Goal: Task Accomplishment & Management: Manage account settings

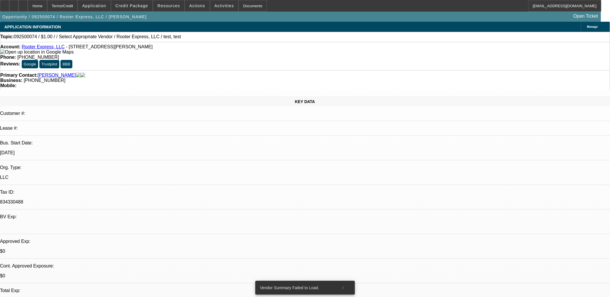
select select "0"
select select "2"
select select "0.1"
select select "1"
select select "2"
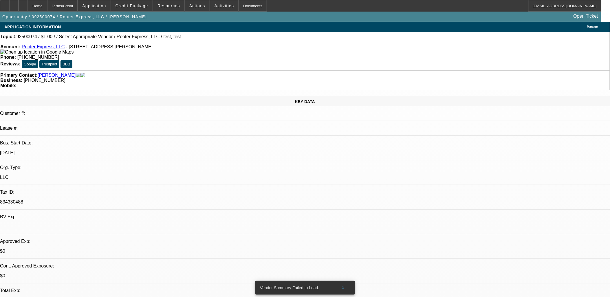
select select "4"
click at [38, 47] on link "Rooter Express, LLC" at bounding box center [43, 46] width 43 height 5
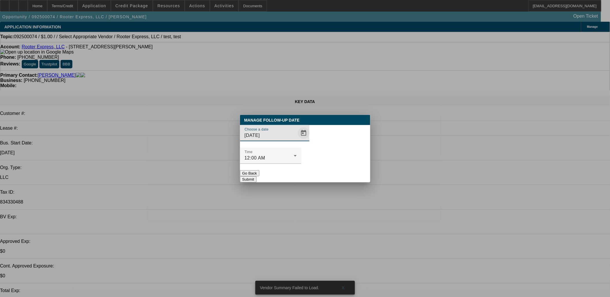
click at [297, 140] on span "Open calendar" at bounding box center [304, 133] width 14 height 14
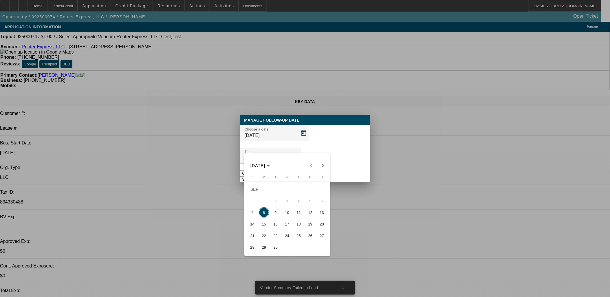
click at [276, 214] on span "9" at bounding box center [275, 212] width 10 height 10
type input "9/9/2025"
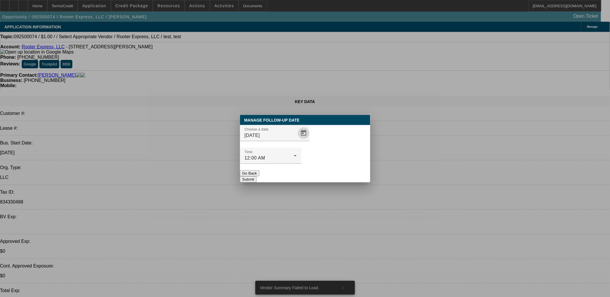
click at [257, 176] on button "Submit" at bounding box center [248, 179] width 17 height 6
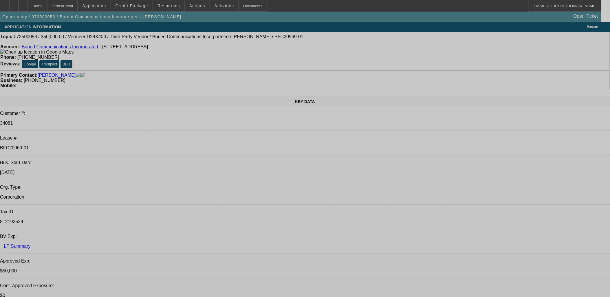
select select "0"
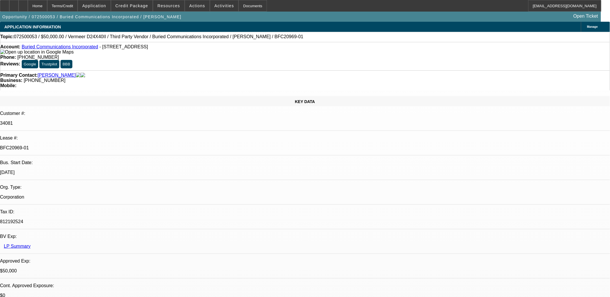
select select "0"
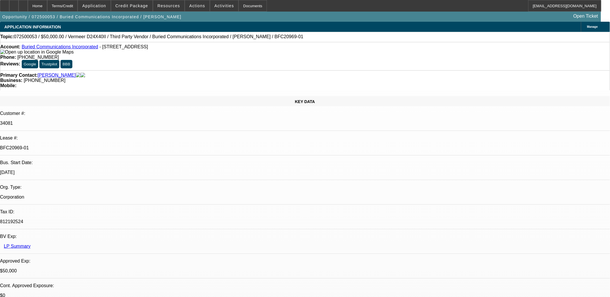
select select "0"
select select "1"
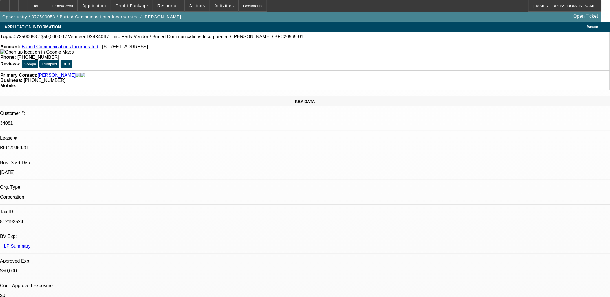
select select "3"
select select "6"
select select "1"
select select "3"
select select "6"
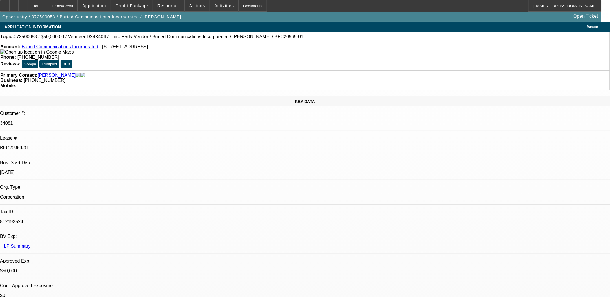
select select "1"
select select "3"
select select "6"
select select "1"
select select "3"
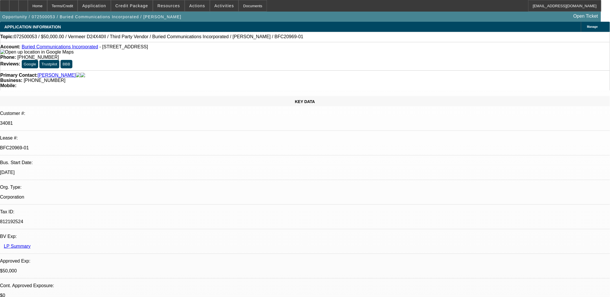
select select "6"
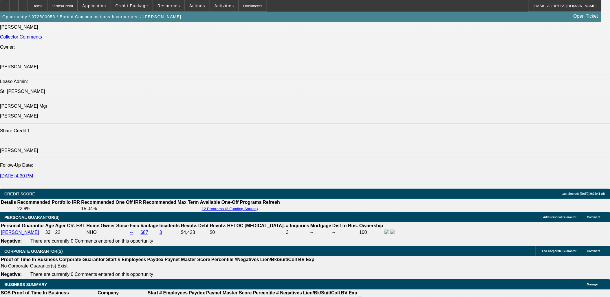
scroll to position [740, 0]
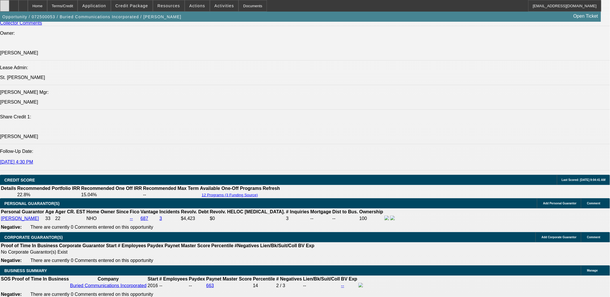
click at [9, 3] on div at bounding box center [4, 6] width 9 height 12
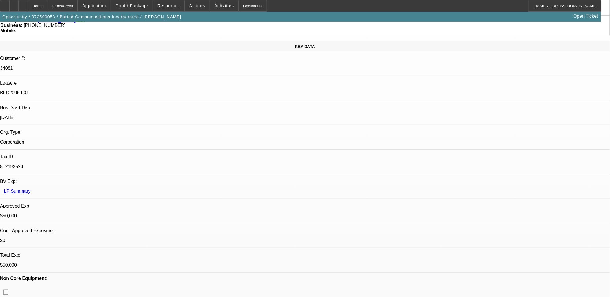
scroll to position [0, 0]
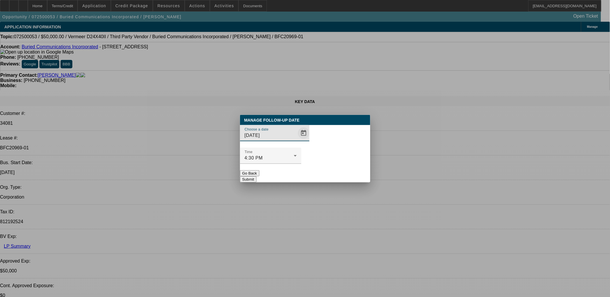
click at [297, 140] on span "Open calendar" at bounding box center [304, 133] width 14 height 14
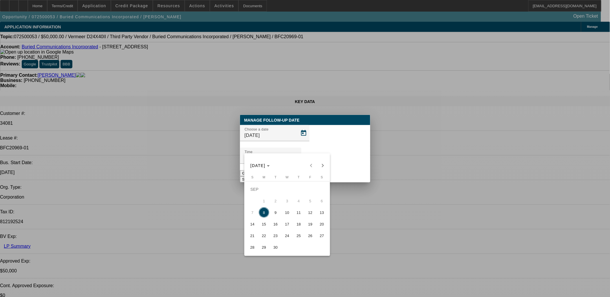
click at [287, 220] on button "17" at bounding box center [288, 224] width 12 height 12
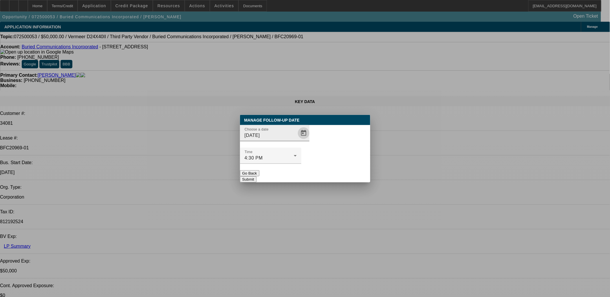
click at [297, 140] on span "Open calendar" at bounding box center [304, 133] width 14 height 14
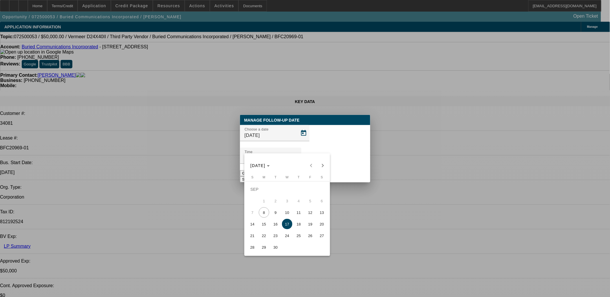
click at [301, 214] on span "11" at bounding box center [299, 212] width 10 height 10
type input "9/11/2025"
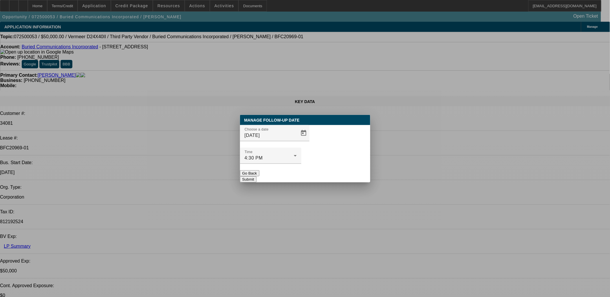
click at [257, 176] on button "Submit" at bounding box center [248, 179] width 17 height 6
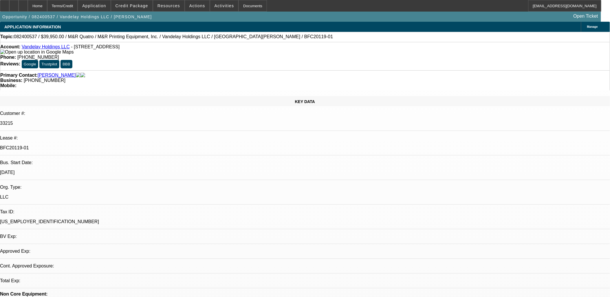
select select "0"
select select "2"
select select "0"
select select "2"
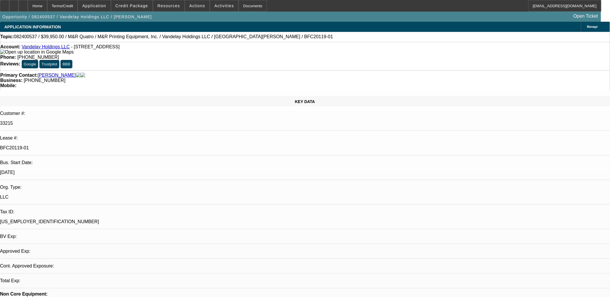
select select "0"
select select "1"
select select "2"
select select "1"
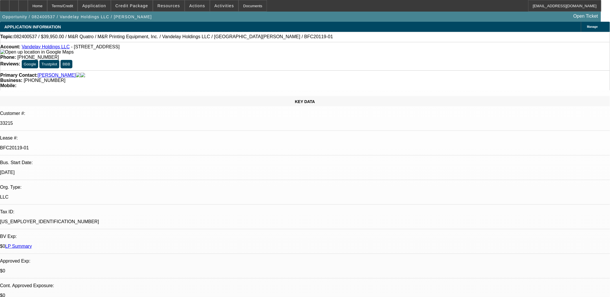
select select "2"
click at [84, 145] on p "BFC20119-01" at bounding box center [305, 147] width 610 height 5
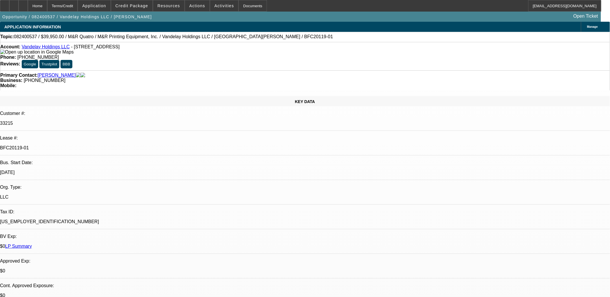
copy div "BFC20119-01"
drag, startPoint x: 66, startPoint y: 47, endPoint x: 27, endPoint y: 47, distance: 38.8
click at [27, 47] on div "Account: Vandelay Holdings LLC - 311 Mechanic St, Boonton, NJ 07005" at bounding box center [305, 49] width 610 height 10
copy link "Vandelay Holdings LLC"
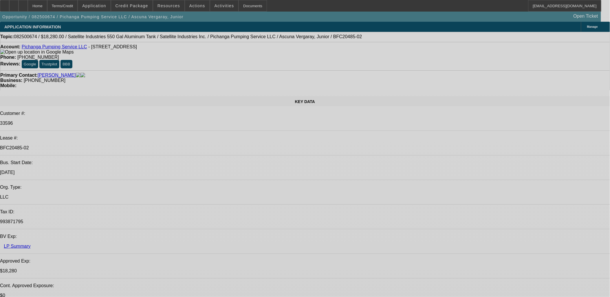
select select "0"
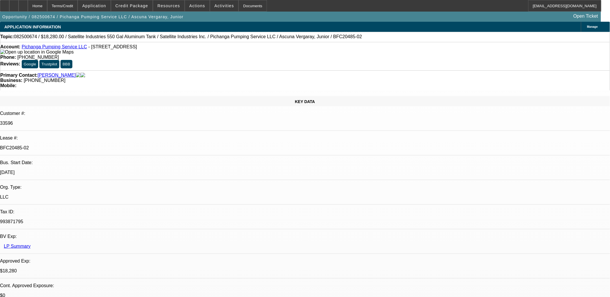
select select "2"
select select "0.1"
select select "0"
select select "2"
select select "0.1"
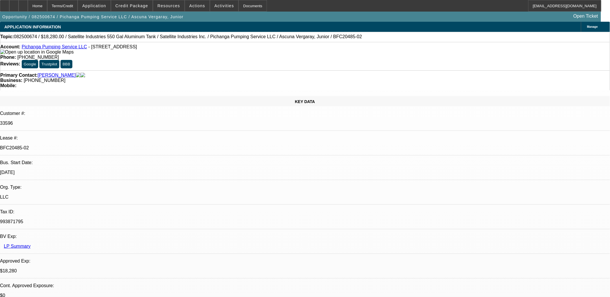
select select "1"
select select "2"
select select "4"
select select "1"
select select "2"
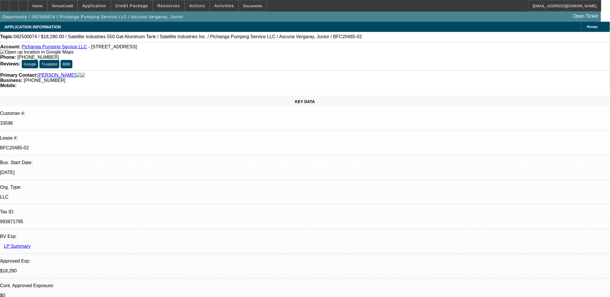
select select "4"
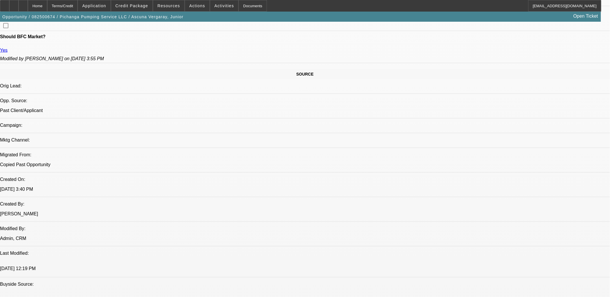
scroll to position [32, 0]
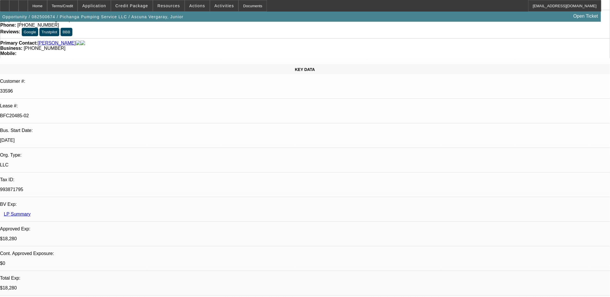
radio input "true"
type textarea "Sent email and text to Junior for final steps. Updated Vendor."
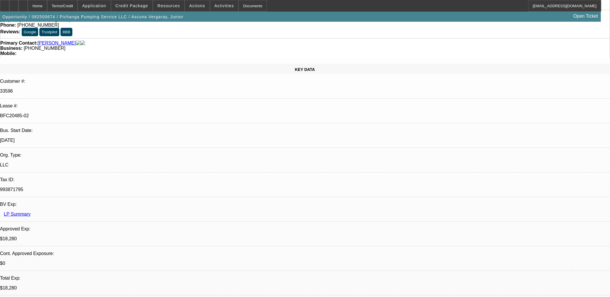
radio input "true"
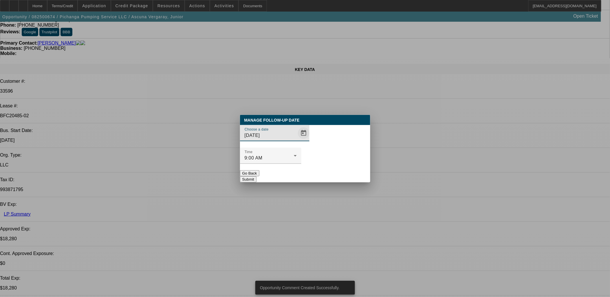
click at [297, 140] on span "Open calendar" at bounding box center [304, 133] width 14 height 14
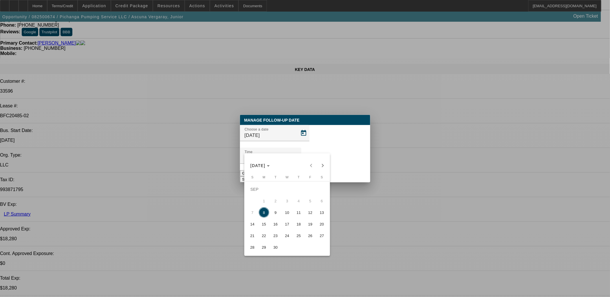
click at [310, 213] on span "12" at bounding box center [310, 212] width 10 height 10
type input "9/12/2025"
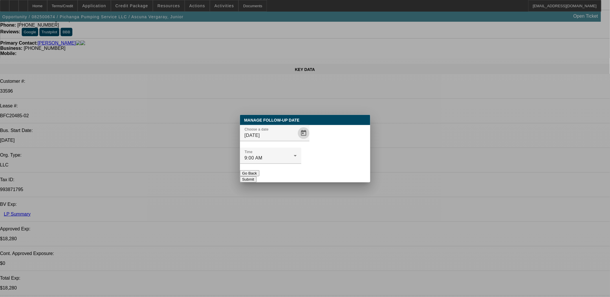
click at [257, 176] on button "Submit" at bounding box center [248, 179] width 17 height 6
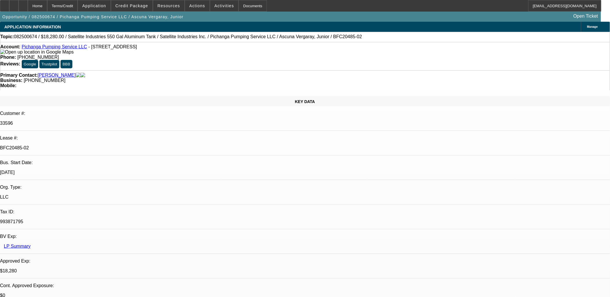
scroll to position [32, 0]
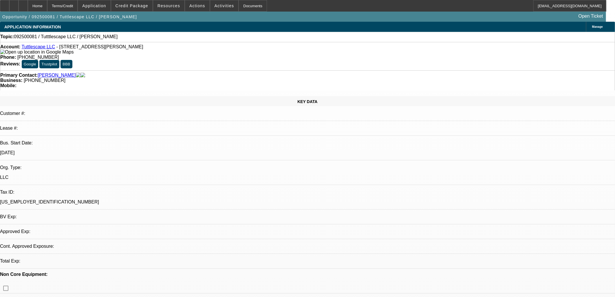
select select "0"
select select "2"
select select "0.1"
select select "4"
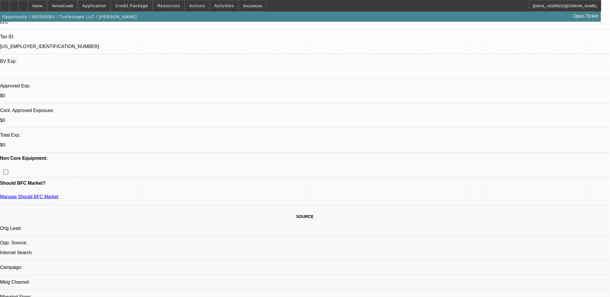
scroll to position [161, 0]
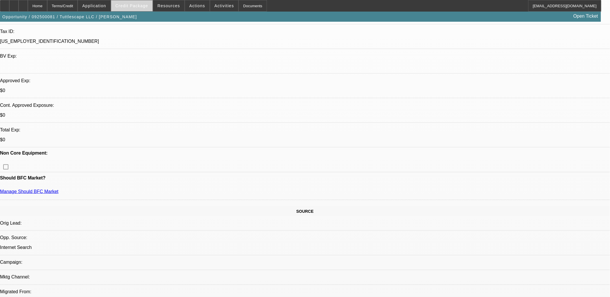
click at [138, 5] on span "Credit Package" at bounding box center [132, 5] width 33 height 5
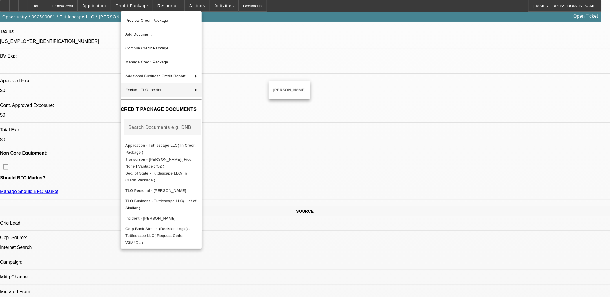
click at [281, 151] on div at bounding box center [305, 148] width 610 height 297
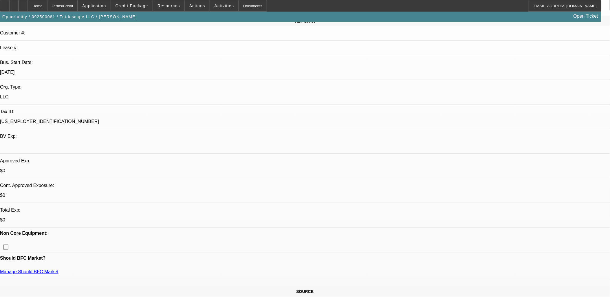
scroll to position [0, 0]
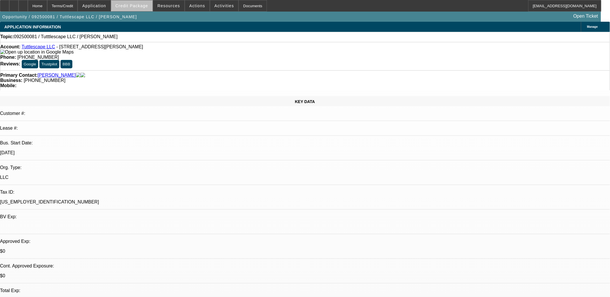
click at [143, 5] on span "Credit Package" at bounding box center [132, 5] width 33 height 5
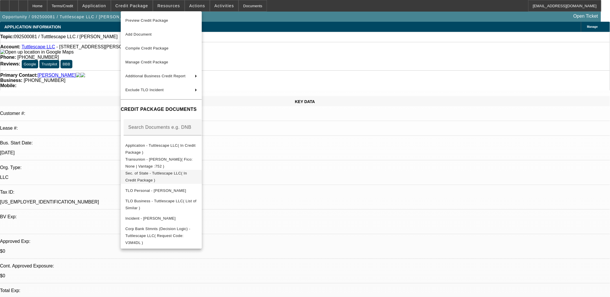
click at [173, 175] on span "Sec. of State - Tuttlescape LLC( In Credit Package )" at bounding box center [156, 176] width 62 height 11
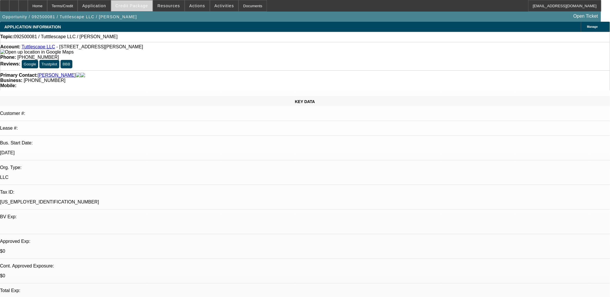
click at [142, 5] on span "Credit Package" at bounding box center [132, 5] width 33 height 5
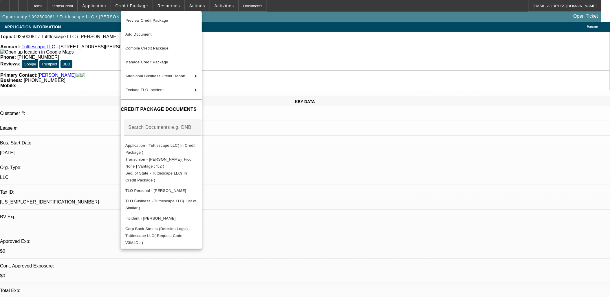
click at [316, 183] on div at bounding box center [305, 148] width 610 height 297
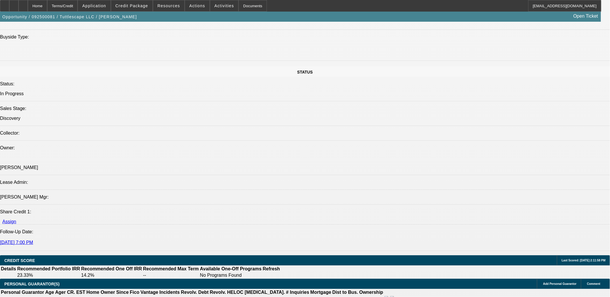
scroll to position [579, 0]
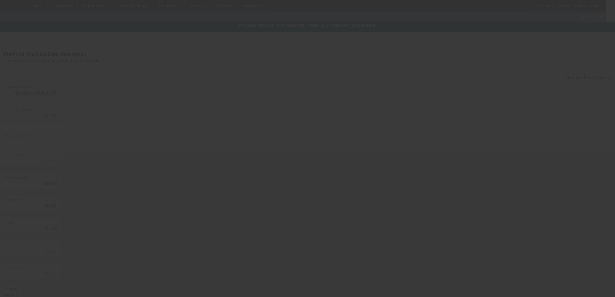
type input "$65,000.00"
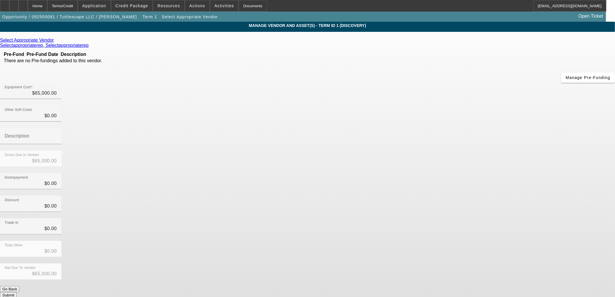
click at [55, 42] on icon at bounding box center [55, 40] width 0 height 5
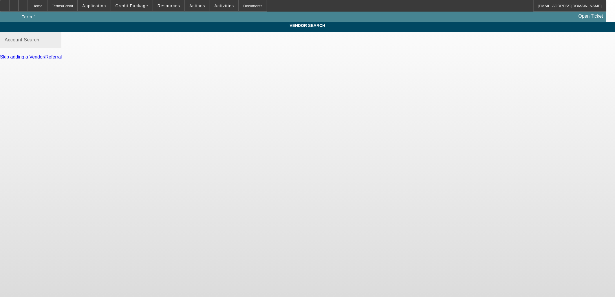
click at [57, 46] on input "Account Search" at bounding box center [31, 42] width 52 height 7
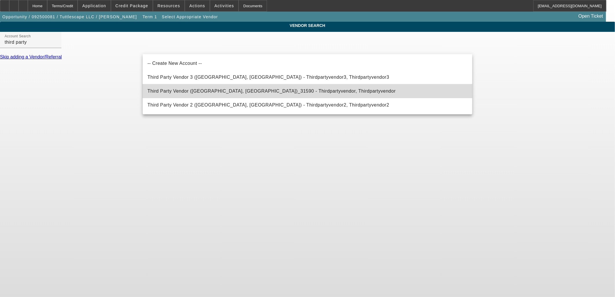
click at [199, 88] on span "Third Party Vendor (Northbrook, IL)_31590 - Thirdpartyvendor, Thirdpartyvendor" at bounding box center [271, 91] width 248 height 7
type input "Third Party Vendor (Northbrook, IL)_31590 - Thirdpartyvendor, Thirdpartyvendor"
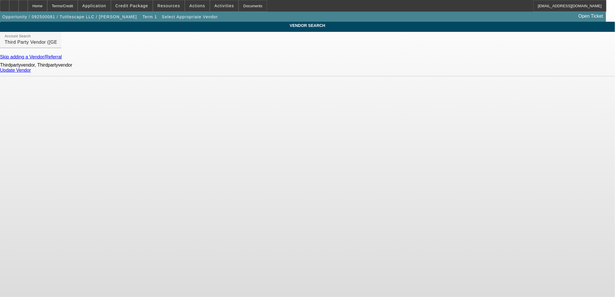
click at [31, 73] on link "Update Vendor" at bounding box center [15, 70] width 31 height 5
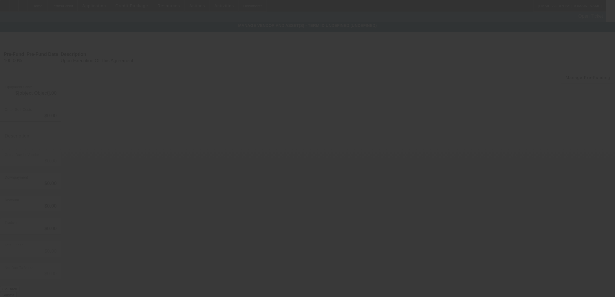
type input "$65,000.00"
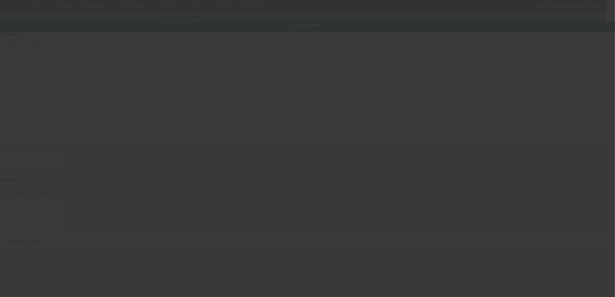
type textarea "I have 10 items to purchase totalling FMV of 96,000 I am purchasing for my land…"
type input "22310 Grand Corner Dr"
type input "suite 100"
type input "katy"
type input "77494"
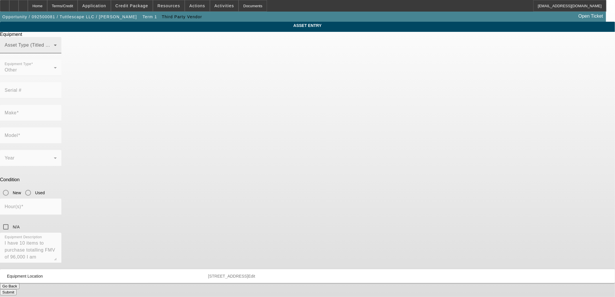
click at [54, 51] on span at bounding box center [29, 47] width 49 height 7
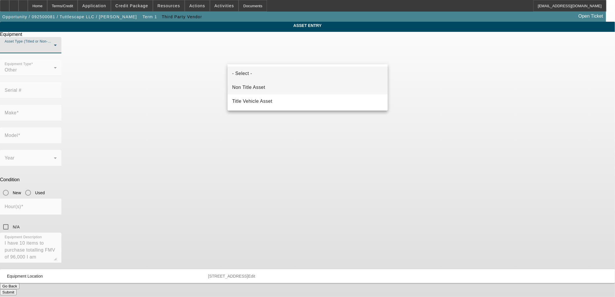
click at [322, 85] on mat-option "Non Title Asset" at bounding box center [308, 88] width 160 height 14
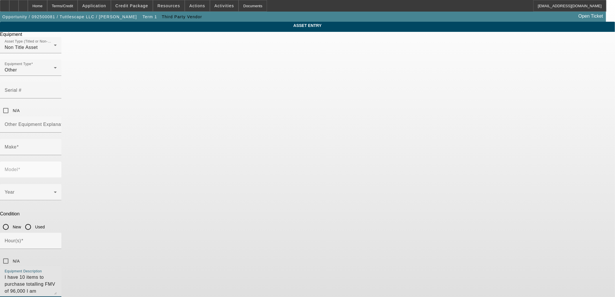
drag, startPoint x: 295, startPoint y: 210, endPoint x: 208, endPoint y: 193, distance: 88.2
click at [209, 194] on div "ASSET ENTRY Delete asset Equipment Asset Type (Titled or Non-Titled) Non Title …" at bounding box center [307, 176] width 615 height 308
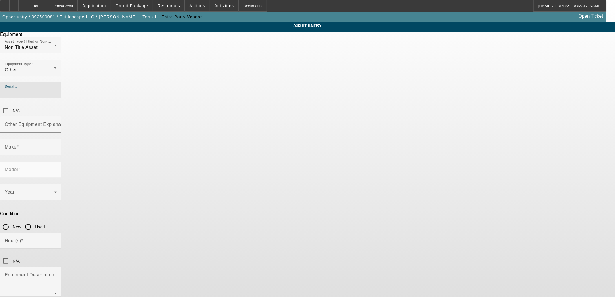
click at [57, 89] on input "Serial #" at bounding box center [31, 92] width 52 height 7
paste input "B3NK18422"
type input "B3NK18422"
click at [54, 74] on div "Other" at bounding box center [29, 70] width 49 height 7
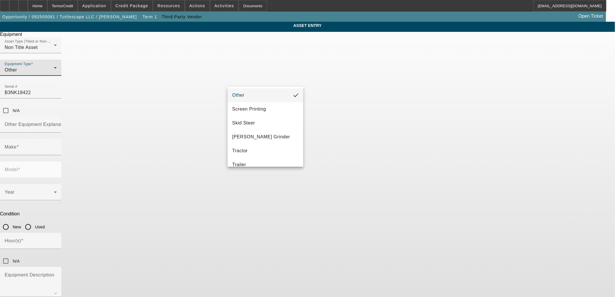
scroll to position [126, 0]
click at [252, 95] on mat-option "Other" at bounding box center [266, 96] width 76 height 14
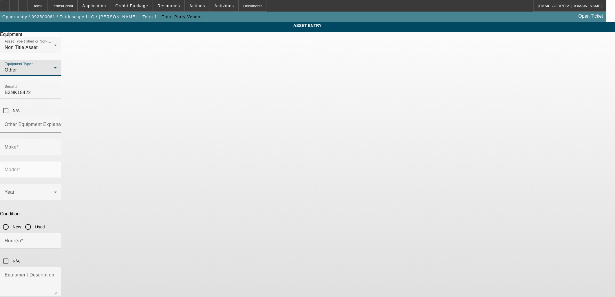
click at [61, 82] on div at bounding box center [30, 79] width 61 height 6
click at [57, 76] on div "Equipment Type Other" at bounding box center [31, 68] width 52 height 16
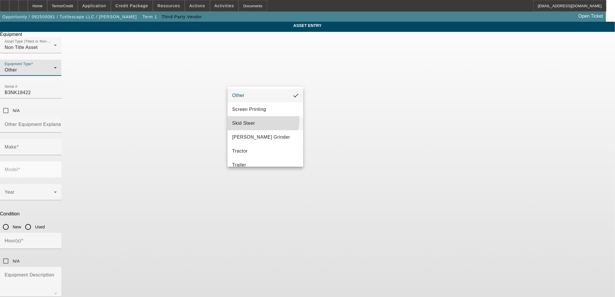
click at [250, 120] on span "Skid Steer" at bounding box center [243, 123] width 23 height 7
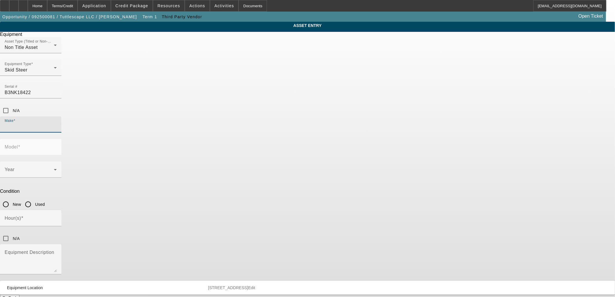
click at [57, 123] on input "Make" at bounding box center [31, 126] width 52 height 7
type input "Bobcat"
click at [252, 130] on mat-option "Bobcat" at bounding box center [266, 133] width 76 height 14
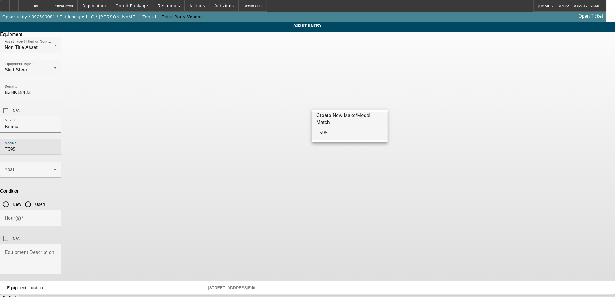
type input "T595"
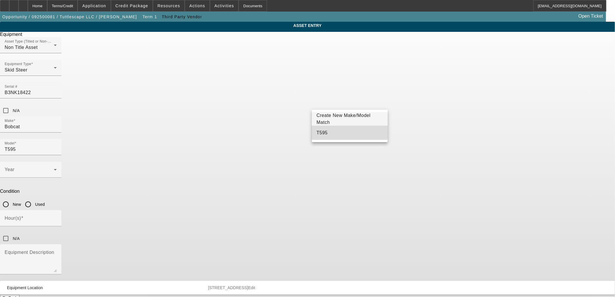
click at [319, 132] on span "T595" at bounding box center [322, 132] width 11 height 5
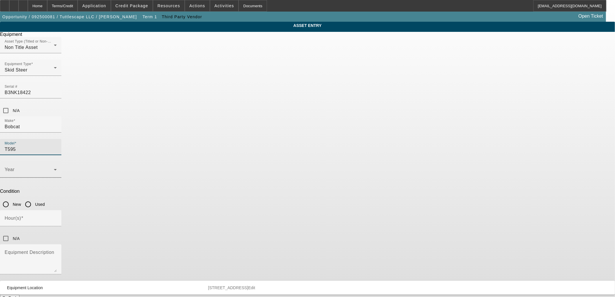
click at [54, 169] on span at bounding box center [29, 172] width 49 height 7
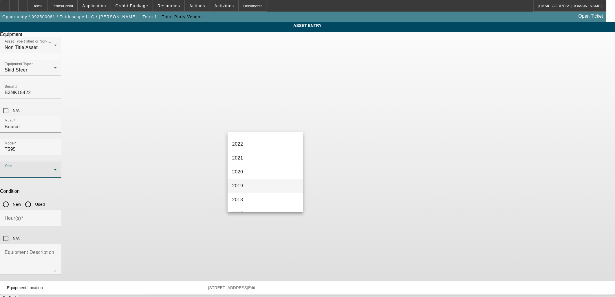
scroll to position [96, 0]
click at [250, 181] on mat-option "2018" at bounding box center [266, 185] width 76 height 14
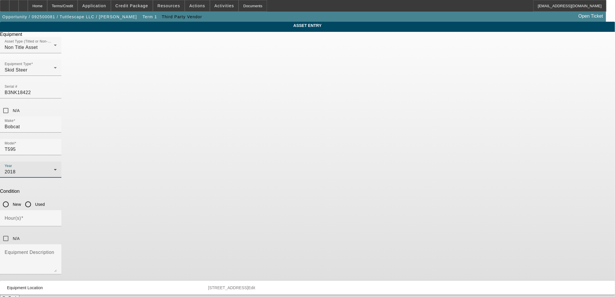
click at [34, 199] on input "Used" at bounding box center [28, 205] width 12 height 12
radio input "true"
click at [57, 217] on input "Hour(s)" at bounding box center [31, 220] width 52 height 7
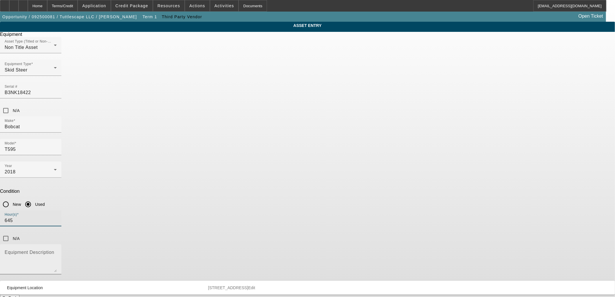
type input "645"
click at [57, 251] on textarea "Equipment Description" at bounding box center [31, 261] width 52 height 21
type textarea "Skid Steer"
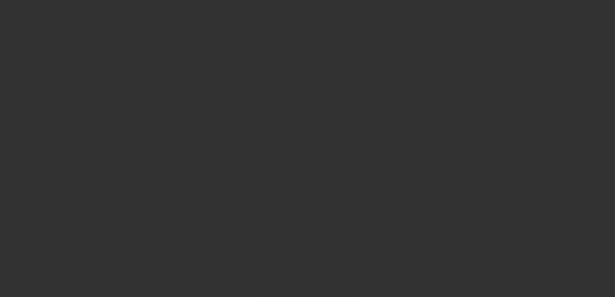
type input "$65,000.00"
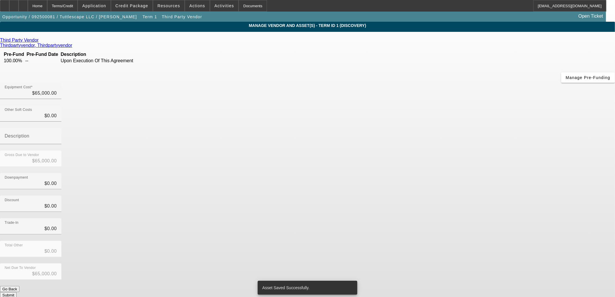
click at [17, 292] on button "Submit" at bounding box center [8, 295] width 17 height 6
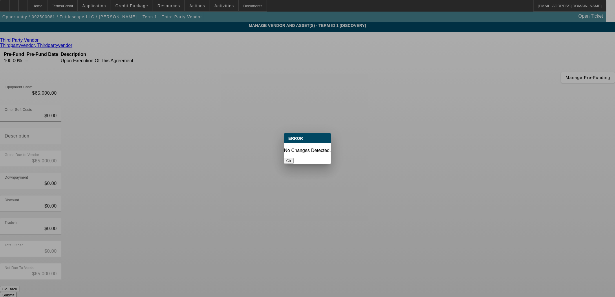
click at [294, 158] on button "Ok" at bounding box center [289, 161] width 10 height 6
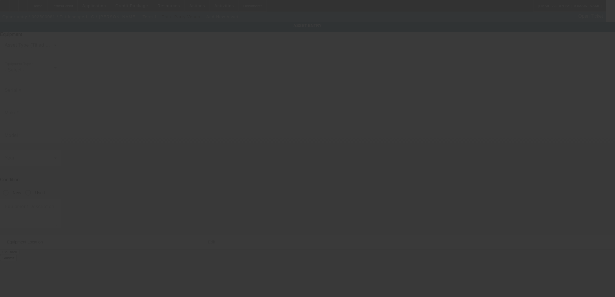
type input "22310 Grand Corner Dr"
type input "Ste 100"
type input "Katy"
type input "77494"
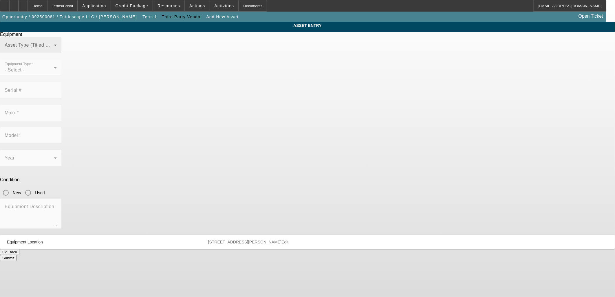
click at [54, 51] on span at bounding box center [29, 47] width 49 height 7
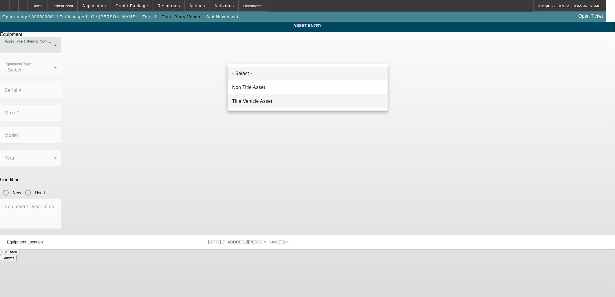
click at [252, 97] on mat-option "Title Vehicle Asset" at bounding box center [308, 101] width 160 height 14
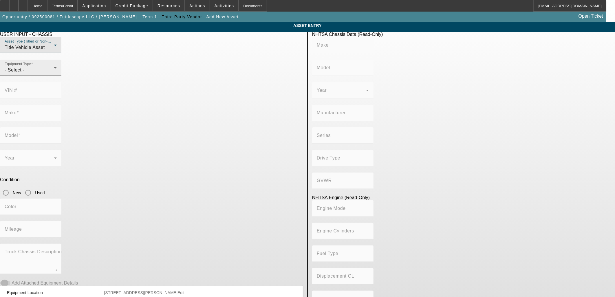
click at [54, 74] on div "- Select -" at bounding box center [29, 70] width 49 height 7
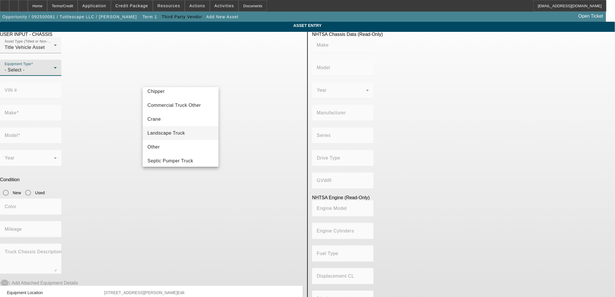
scroll to position [64, 0]
click at [173, 151] on mat-option "Trailer" at bounding box center [181, 158] width 76 height 14
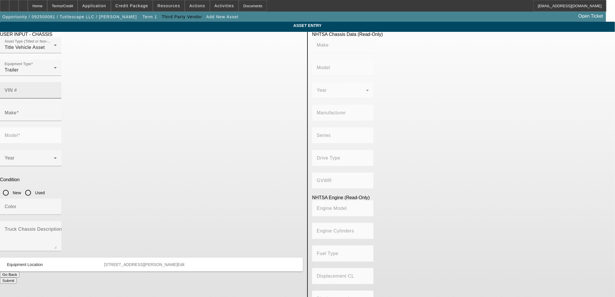
click at [17, 88] on mat-label "VIN #" at bounding box center [11, 90] width 12 height 5
click at [57, 89] on input "VIN #" at bounding box center [31, 92] width 52 height 7
paste input "16V1C2721N2127810"
type input "16V1C2721N2127810"
type input "BIG TEX"
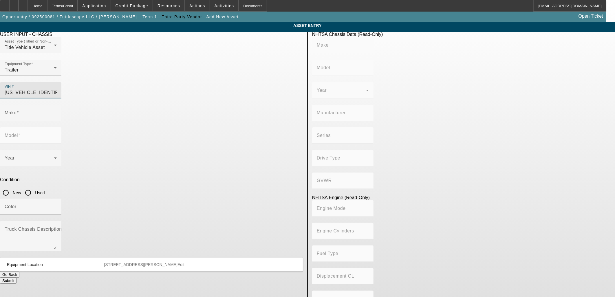
type input "Big Tex"
type input "BIG TEX TRAILER MANUFACTURING, LLC"
type input "Not Applicable"
type input "BIG TEX"
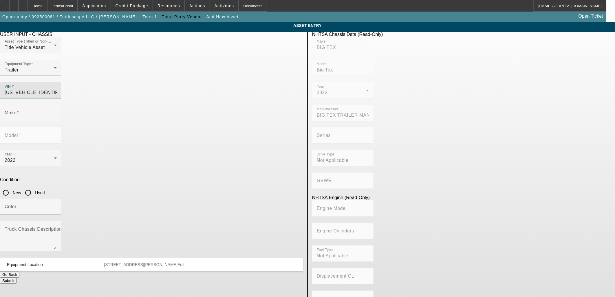
type input "Big Tex"
type input "16V1C2721N2127810"
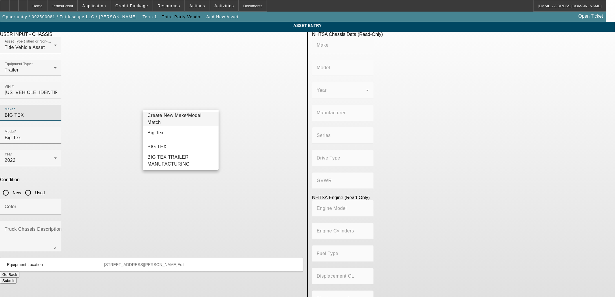
type input "BIG TEX"
type input "Big Tex"
type input "BIG TEX TRAILER MANUFACTURING, LLC"
type input "Not Applicable"
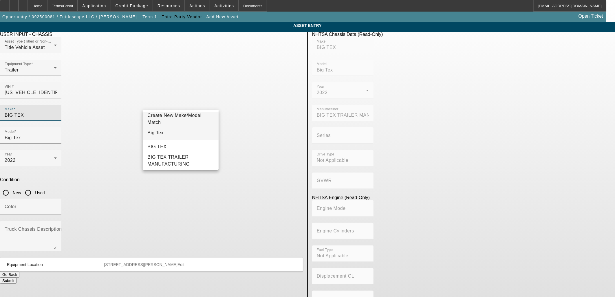
click at [177, 130] on mat-option "Big Tex" at bounding box center [181, 133] width 76 height 14
type input "Big Tex"
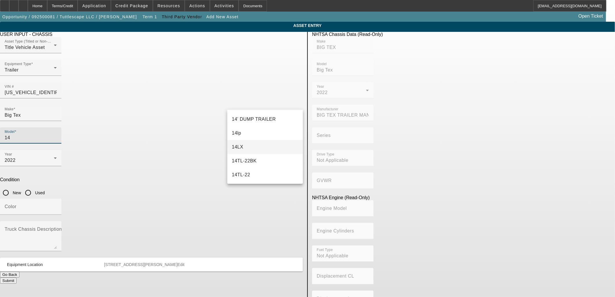
scroll to position [0, 0]
click at [265, 159] on span "14' DUMP TRAILER" at bounding box center [254, 160] width 44 height 5
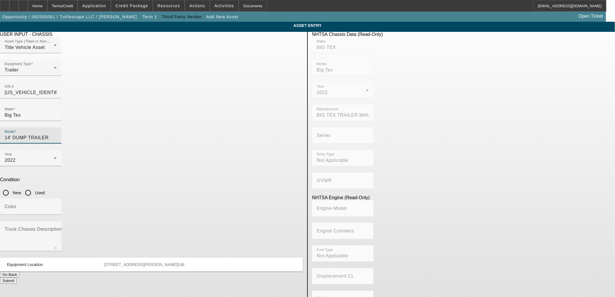
drag, startPoint x: 271, startPoint y: 104, endPoint x: 235, endPoint y: 105, distance: 35.6
click at [57, 134] on input "14' DUMP TRAILER" at bounding box center [31, 137] width 52 height 7
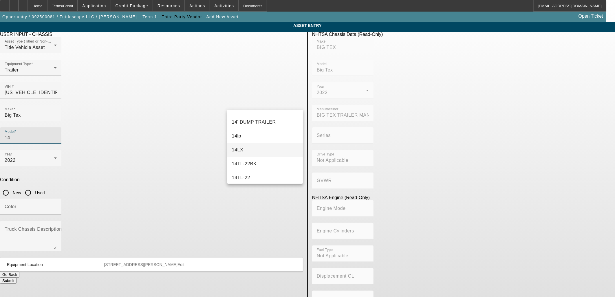
scroll to position [41, 0]
type input "14"
drag, startPoint x: 241, startPoint y: 104, endPoint x: 210, endPoint y: 103, distance: 31.0
click at [212, 105] on div "Make Big Tex Model 14" at bounding box center [151, 127] width 303 height 45
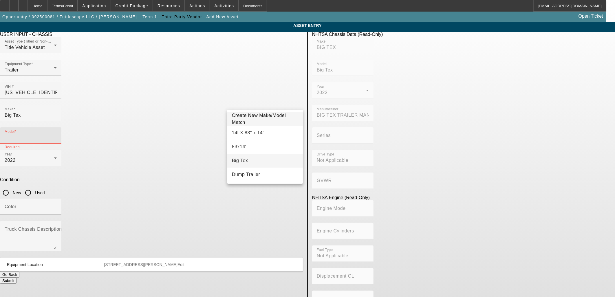
click at [274, 158] on mat-option "Big Tex" at bounding box center [265, 161] width 76 height 14
type input "Big Tex"
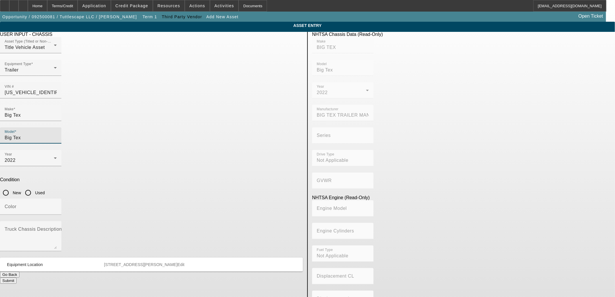
click at [34, 187] on input "Used" at bounding box center [28, 193] width 12 height 12
radio input "true"
click at [57, 206] on input "Color" at bounding box center [31, 209] width 52 height 7
type input "Black"
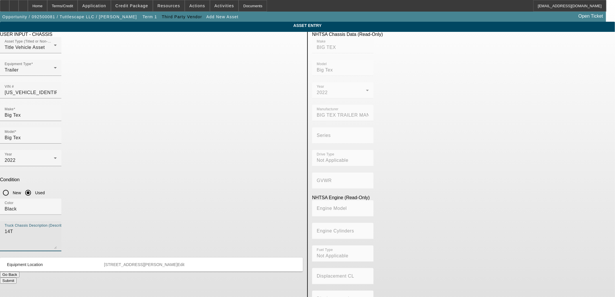
type textarea "14T"
click at [17, 278] on button "Submit" at bounding box center [8, 281] width 17 height 6
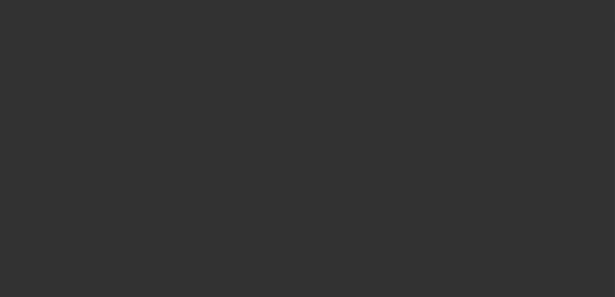
type input "$65,000.00"
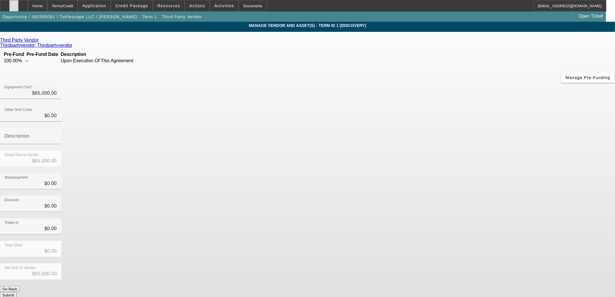
click at [19, 3] on div at bounding box center [13, 6] width 9 height 12
click at [533, 196] on app-vendor-asset-manage "MANAGE VENDOR AND ASSET(S) - Term ID 1 (Discovery) Remove Vendor Third Party Ve…" at bounding box center [307, 180] width 615 height 317
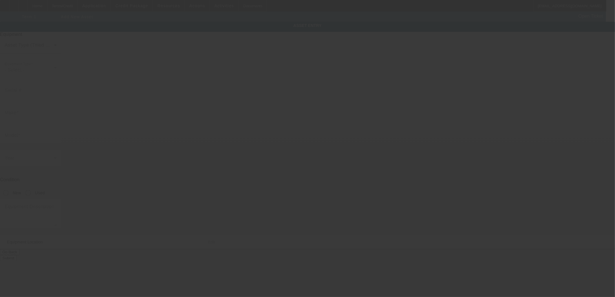
type input "22310 Grand Corner Dr"
type input "Ste 100"
type input "Katy"
type input "77494"
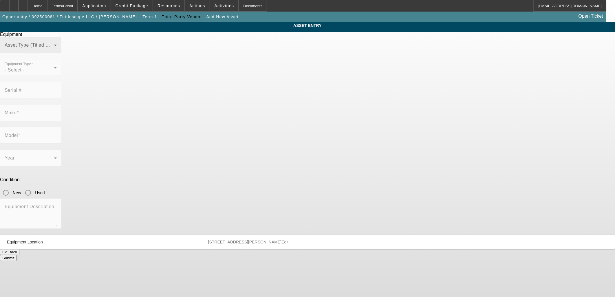
click at [54, 51] on span at bounding box center [29, 47] width 49 height 7
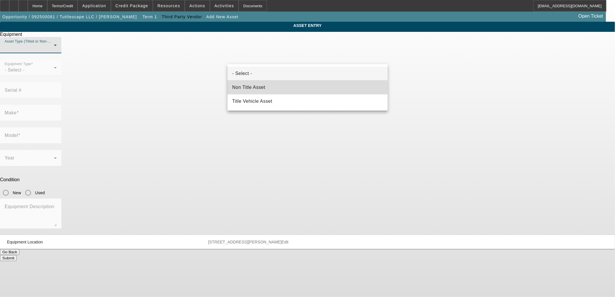
click at [246, 88] on span "Non Title Asset" at bounding box center [248, 87] width 33 height 7
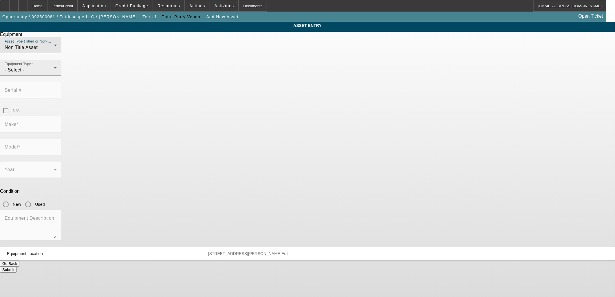
click at [54, 74] on div "- Select -" at bounding box center [29, 70] width 49 height 7
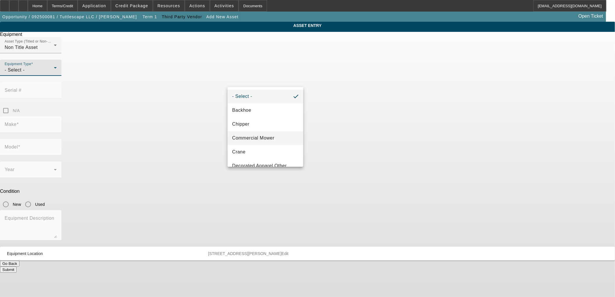
click at [265, 136] on span "Commercial Mower" at bounding box center [253, 138] width 42 height 7
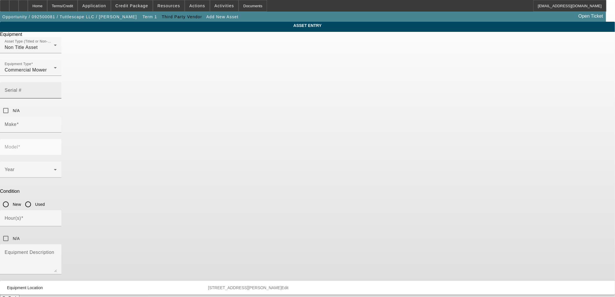
click at [21, 88] on mat-label "Serial #" at bounding box center [13, 90] width 17 height 5
click at [57, 89] on input "Serial #" at bounding box center [31, 92] width 52 height 7
paste input "ZD326P"
type input "ZD326P"
drag, startPoint x: 333, startPoint y: 81, endPoint x: 308, endPoint y: 82, distance: 25.5
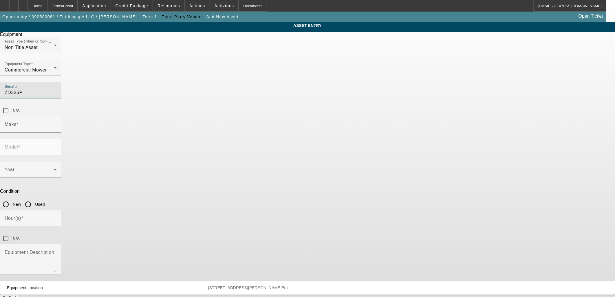
click at [308, 82] on div "Serial # ZD326P" at bounding box center [307, 93] width 615 height 23
click at [57, 123] on input "Make" at bounding box center [31, 126] width 52 height 7
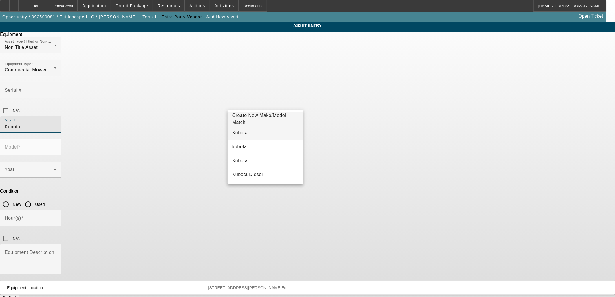
type input "Kubota"
click at [257, 134] on mat-option "Kubota" at bounding box center [266, 133] width 76 height 14
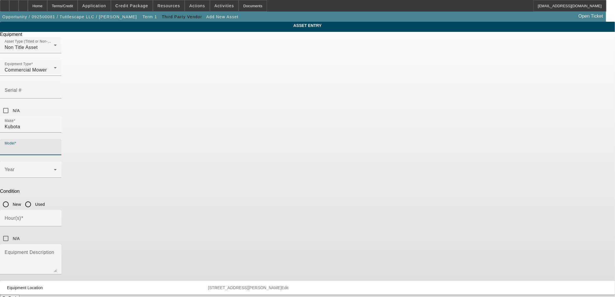
paste input "ZD326P"
type input "ZD326"
click at [337, 116] on span "Create New Make/Model Match" at bounding box center [350, 119] width 66 height 14
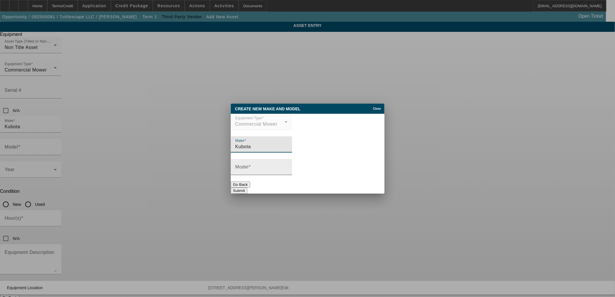
click at [258, 170] on input "Model" at bounding box center [261, 169] width 52 height 7
click at [261, 171] on input "ZD326" at bounding box center [261, 169] width 52 height 7
type input "ZD326P"
click at [247, 188] on button "Submit" at bounding box center [239, 191] width 17 height 6
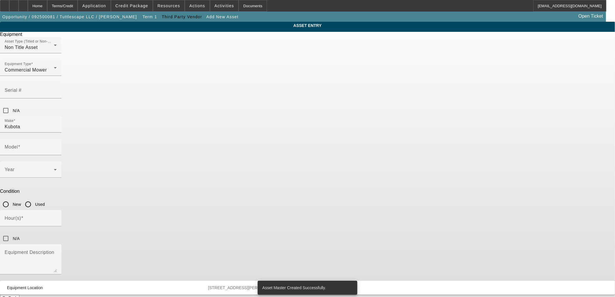
type input "ZD326P"
click at [57, 89] on input "Serial #" at bounding box center [31, 92] width 52 height 7
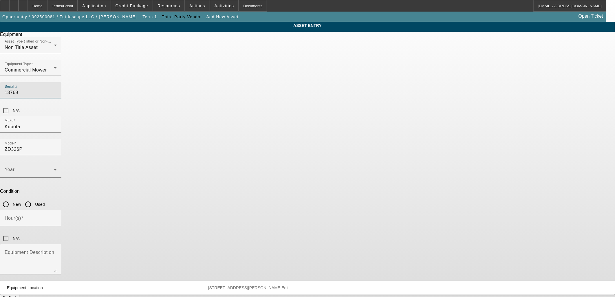
type input "13769"
click at [54, 169] on span at bounding box center [29, 172] width 49 height 7
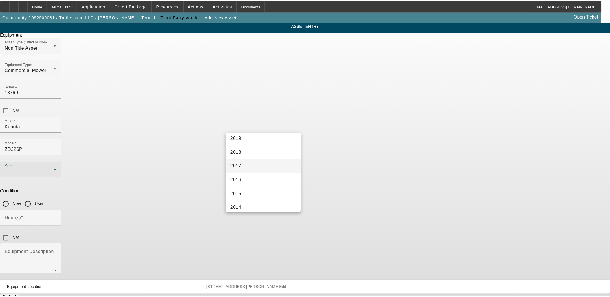
scroll to position [161, 0]
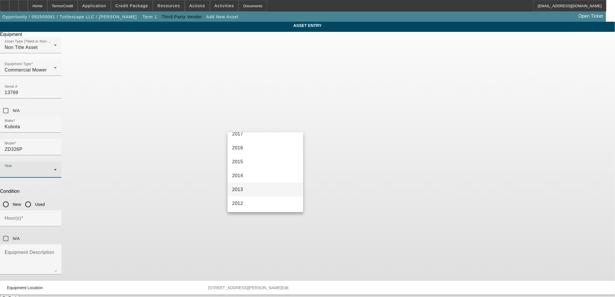
click at [258, 186] on mat-option "2013" at bounding box center [266, 190] width 76 height 14
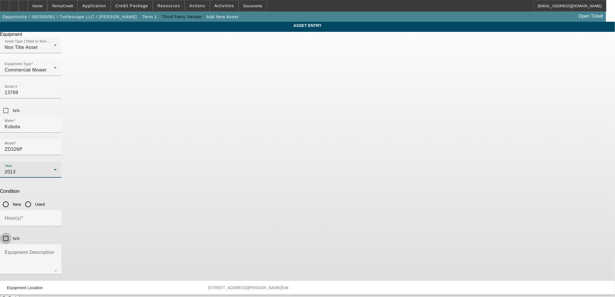
click at [12, 233] on input "N/A" at bounding box center [6, 239] width 12 height 12
checkbox input "true"
click at [34, 199] on input "Used" at bounding box center [28, 205] width 12 height 12
radio input "true"
click at [57, 251] on textarea "Equipment Description" at bounding box center [31, 261] width 52 height 21
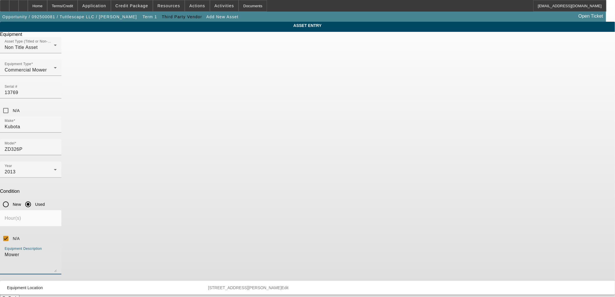
type textarea "Mower"
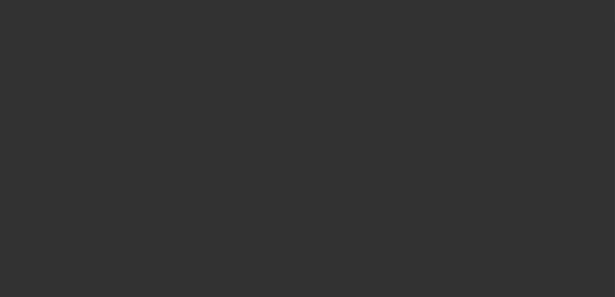
type input "$65,000.00"
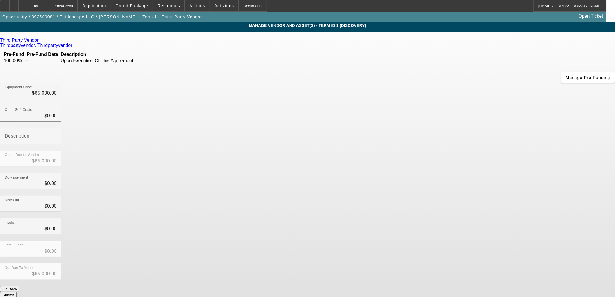
click at [17, 292] on button "Submit" at bounding box center [8, 295] width 17 height 6
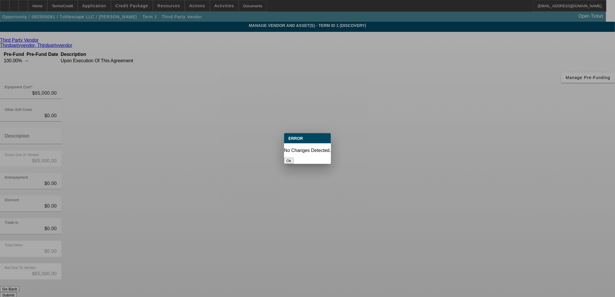
click at [294, 158] on button "Ok" at bounding box center [289, 161] width 10 height 6
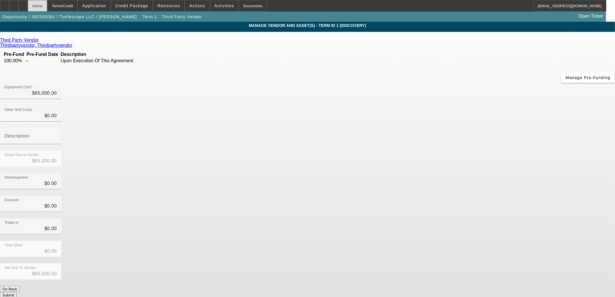
click at [47, 9] on div "Home" at bounding box center [37, 6] width 19 height 12
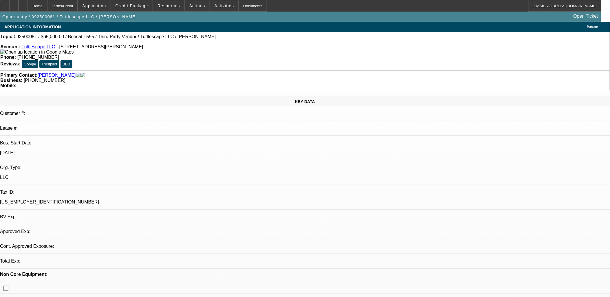
select select "0"
select select "2"
select select "0.1"
select select "4"
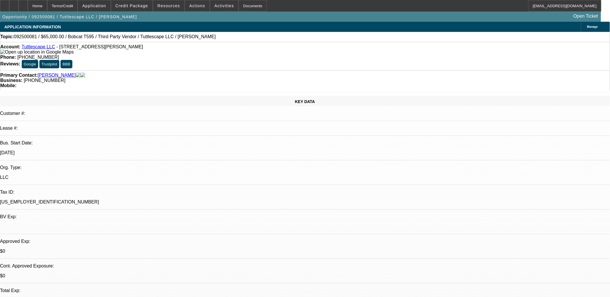
drag, startPoint x: 386, startPoint y: 170, endPoint x: 404, endPoint y: 138, distance: 36.3
radio input "true"
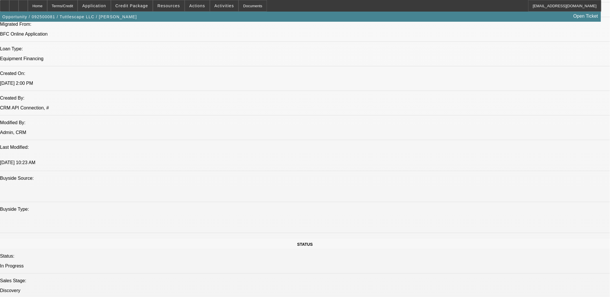
scroll to position [482, 0]
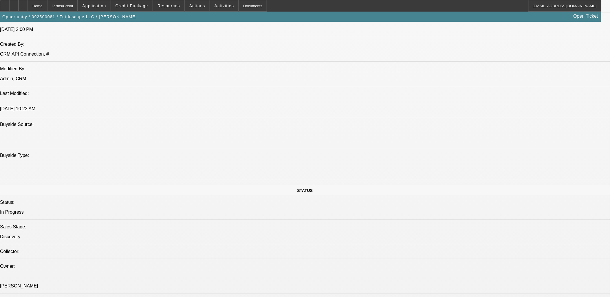
radio input "true"
type textarea "T"
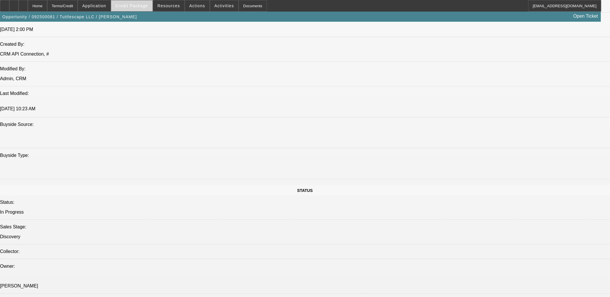
click at [136, 5] on span "Credit Package" at bounding box center [132, 5] width 33 height 5
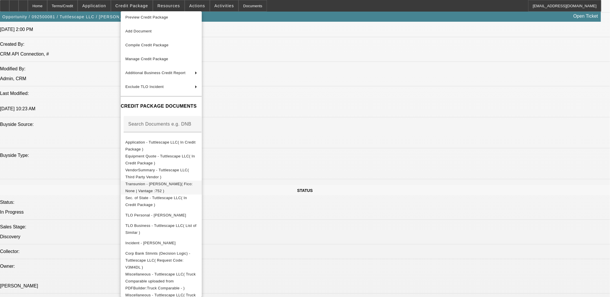
scroll to position [5, 0]
click at [141, 154] on span "Equipment Quote - Tuttlescape LLC( In Credit Package )" at bounding box center [160, 157] width 70 height 11
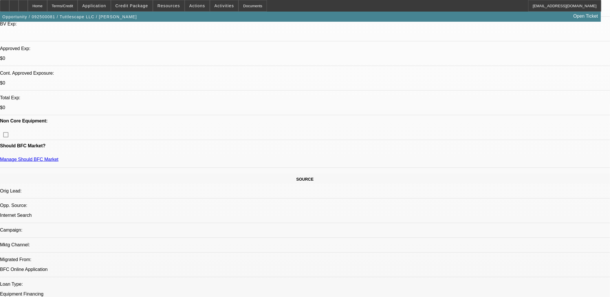
scroll to position [7, 0]
drag, startPoint x: 438, startPoint y: 120, endPoint x: 615, endPoint y: 120, distance: 176.7
type textarea "Ty Tulltle of Tuttlescape LLC recently purchased land from Warren Family Ranch …"
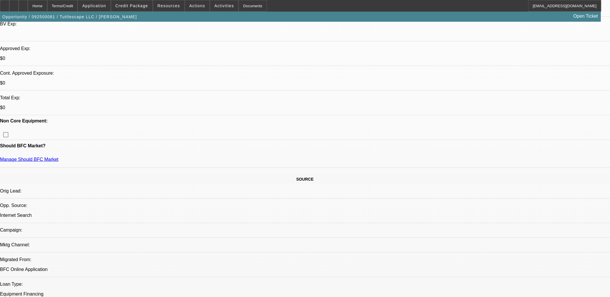
radio input "true"
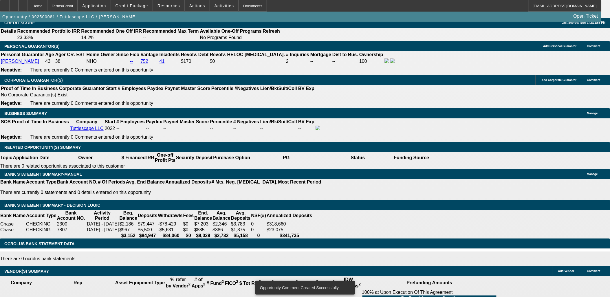
scroll to position [772, 0]
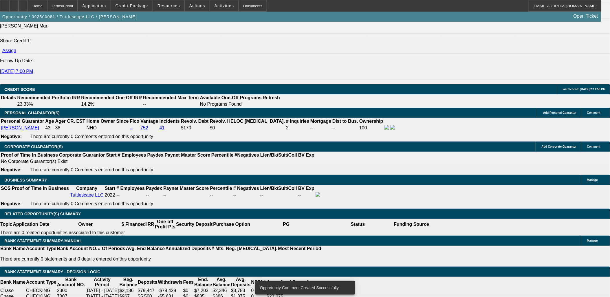
type input "$0.00"
type input "UNKNOWN"
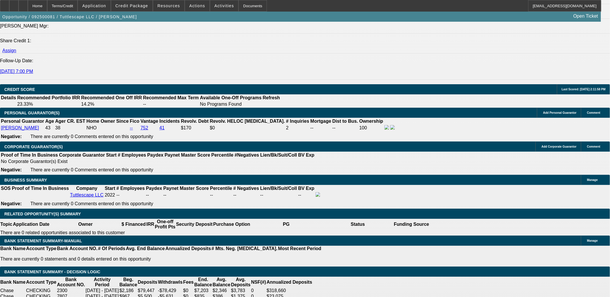
drag, startPoint x: 122, startPoint y: 203, endPoint x: 163, endPoint y: 200, distance: 41.3
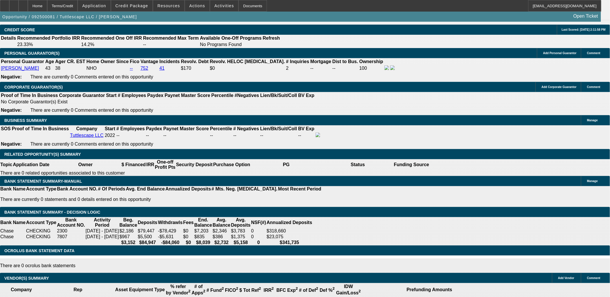
scroll to position [831, 0]
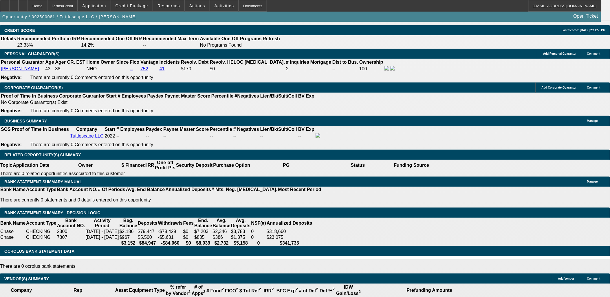
type input "60"
type input "18"
type input "$1,111.09"
type input "$2,222.18"
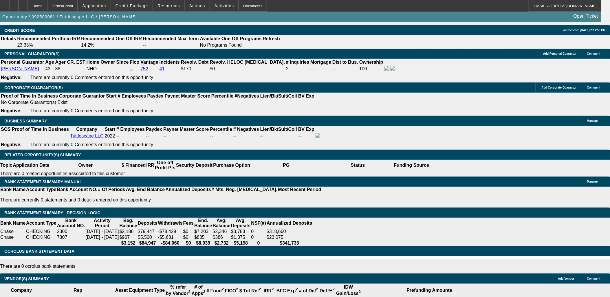
type input "$1,650.57"
type input "$3,301.14"
type input "18"
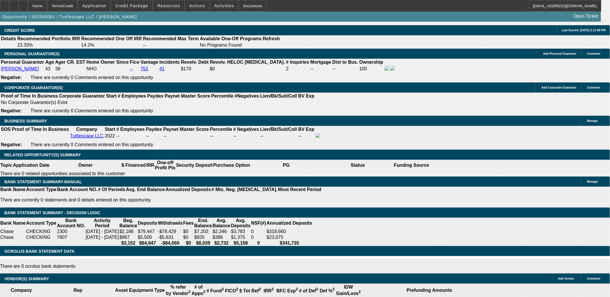
type input "16"
type input "$32.00"
type input "1650"
type input "18"
type input "$3,300.00"
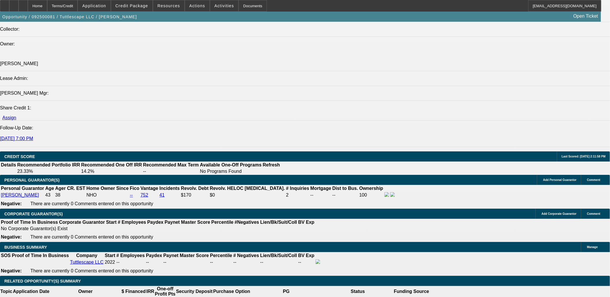
scroll to position [702, 0]
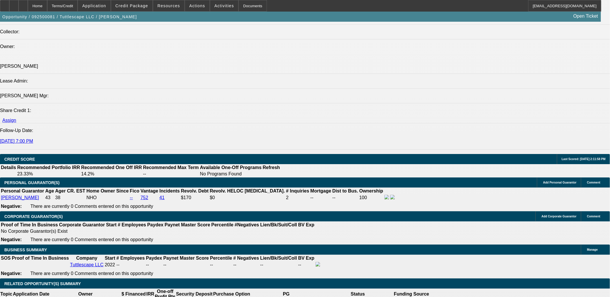
type input "$1,650.00"
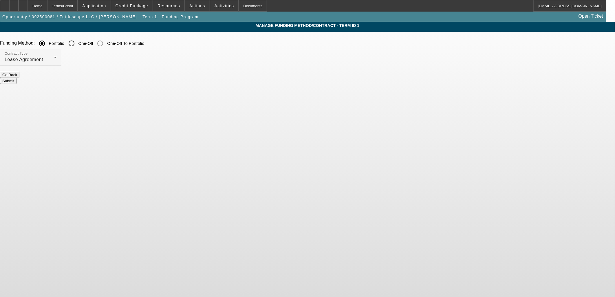
click at [77, 45] on input "One-Off" at bounding box center [72, 44] width 12 height 12
radio input "true"
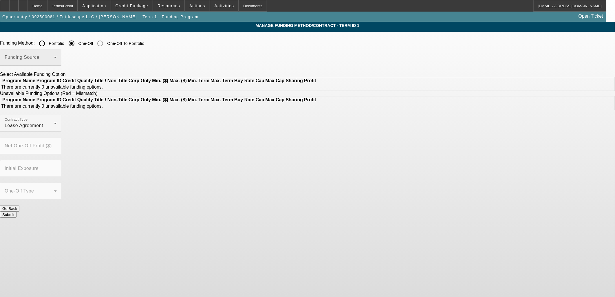
click at [57, 54] on div "Funding Source" at bounding box center [31, 57] width 52 height 16
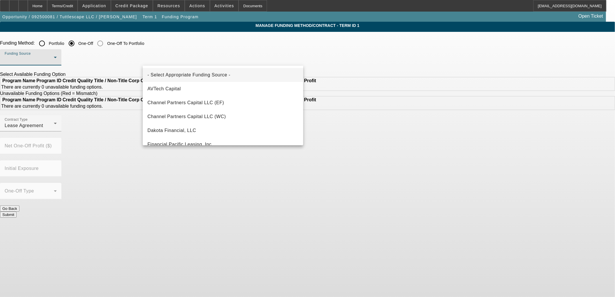
click at [186, 41] on div at bounding box center [307, 148] width 615 height 297
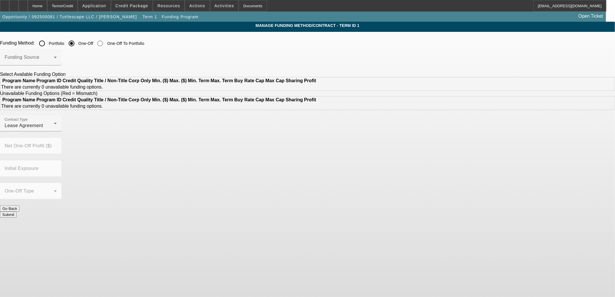
click at [48, 43] on input "Portfolio" at bounding box center [42, 44] width 12 height 12
radio input "true"
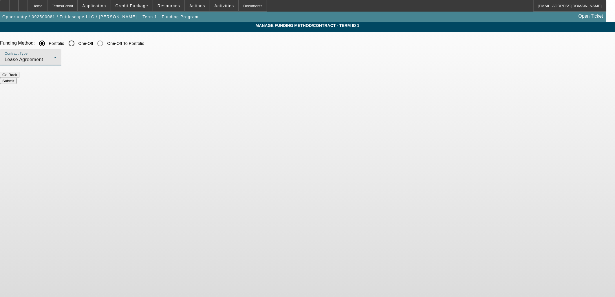
click at [54, 56] on div "Lease Agreement" at bounding box center [29, 59] width 49 height 7
click at [186, 84] on span "Equipment Finance Agreement" at bounding box center [180, 89] width 67 height 14
click at [17, 78] on button "Submit" at bounding box center [8, 81] width 17 height 6
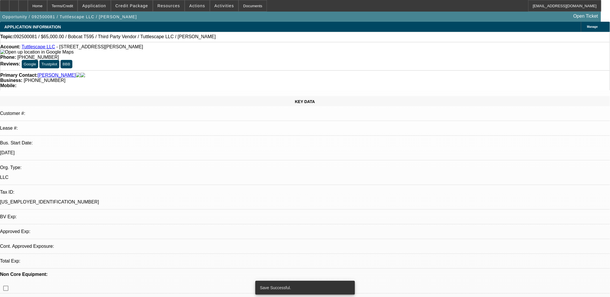
select select "0"
select select "2"
select select "0"
select select "6"
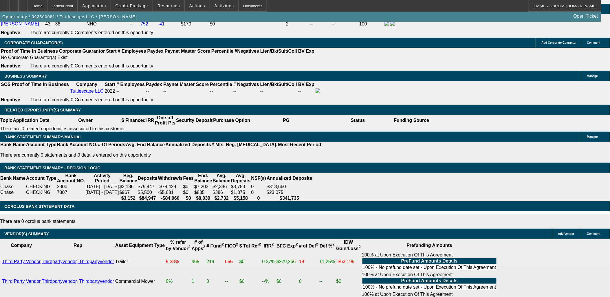
scroll to position [812, 0]
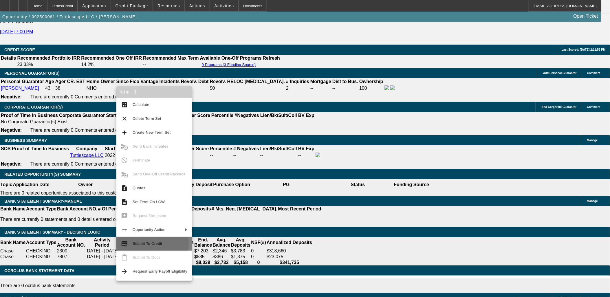
click at [138, 243] on span "Submit To Credit" at bounding box center [148, 244] width 30 height 4
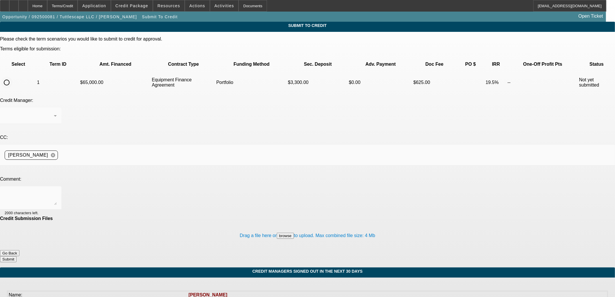
click at [12, 77] on input "radio" at bounding box center [7, 83] width 12 height 12
radio input "true"
click at [54, 112] on div "Arida, George" at bounding box center [29, 115] width 49 height 7
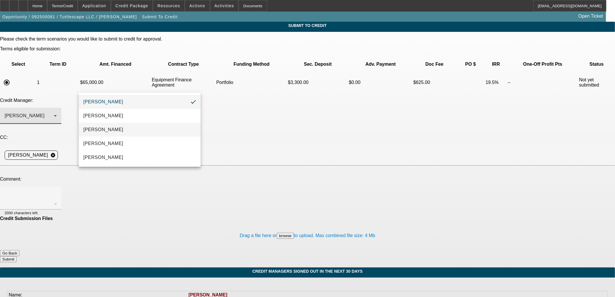
click at [137, 129] on mat-option "[PERSON_NAME]" at bounding box center [140, 130] width 122 height 14
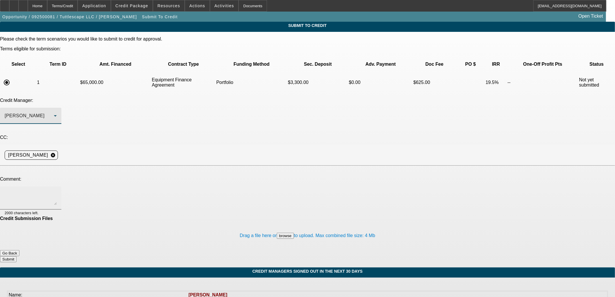
click at [57, 191] on textarea at bounding box center [31, 198] width 52 height 14
type textarea "Writeup in comments. Would we only need one inspection if all the equipment is …"
click at [17, 256] on button "Submit" at bounding box center [8, 259] width 17 height 6
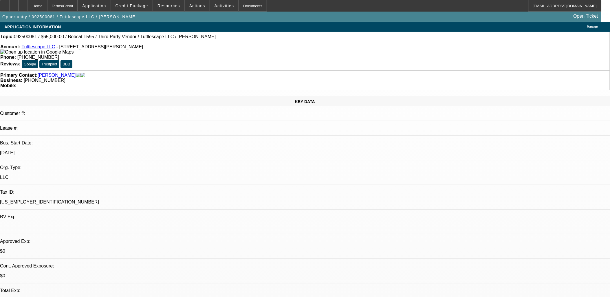
select select "0"
select select "2"
select select "0"
select select "6"
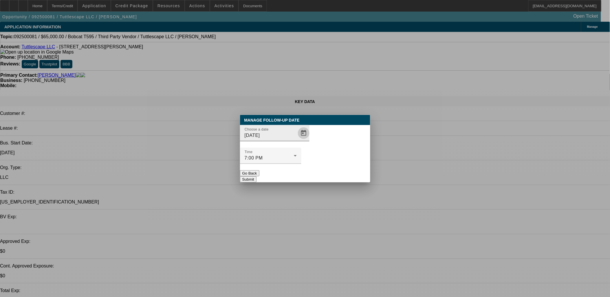
click at [297, 140] on span "Open calendar" at bounding box center [304, 133] width 14 height 14
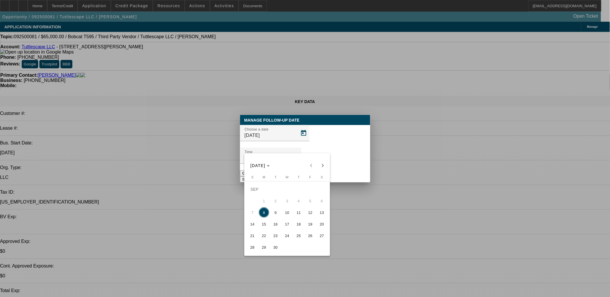
click at [290, 215] on span "10" at bounding box center [287, 212] width 10 height 10
type input "9/10/2025"
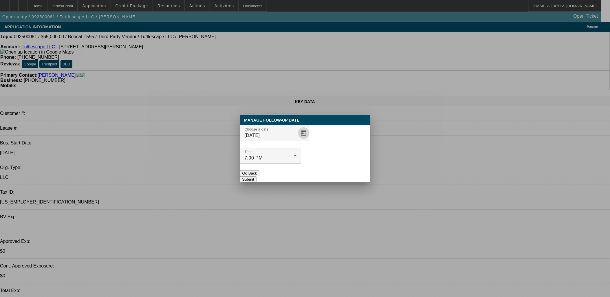
click at [257, 176] on button "Submit" at bounding box center [248, 179] width 17 height 6
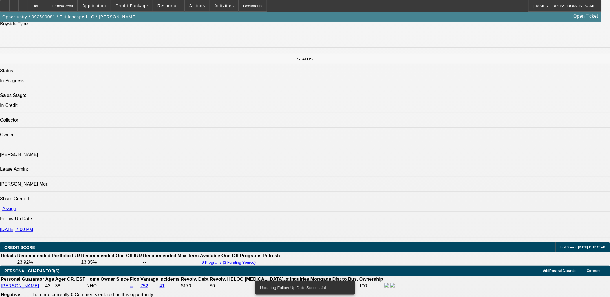
scroll to position [708, 0]
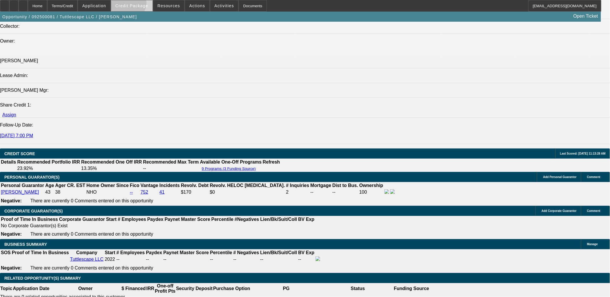
click at [138, 4] on span "Credit Package" at bounding box center [132, 5] width 33 height 5
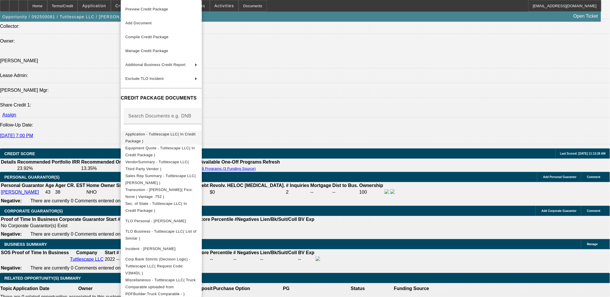
click at [140, 137] on span "Application - Tuttlescape LLC( In Credit Package )" at bounding box center [161, 138] width 72 height 14
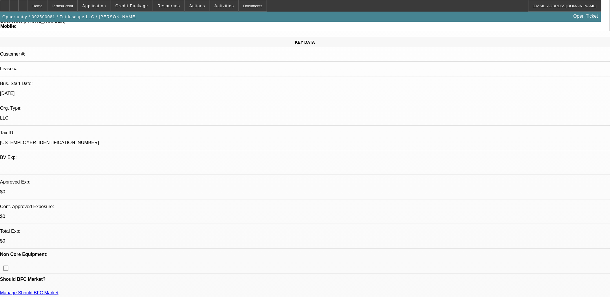
scroll to position [0, 0]
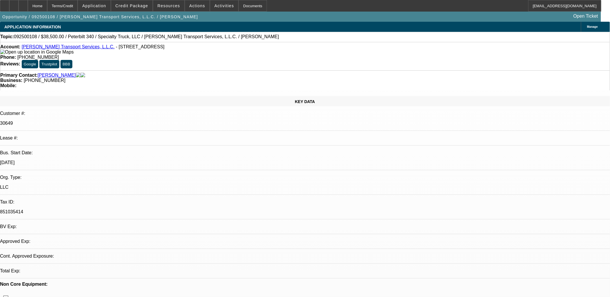
select select "0"
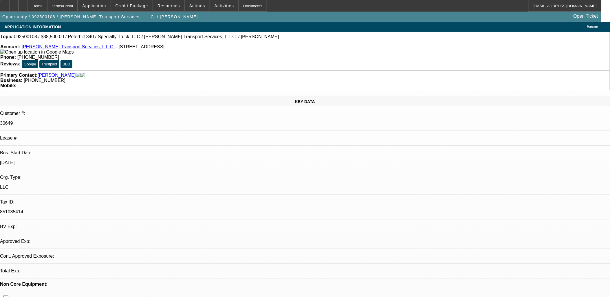
select select "0"
select select "1"
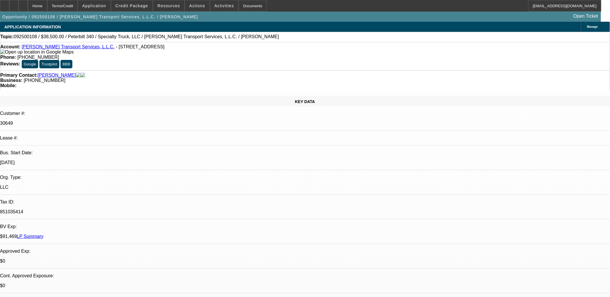
select select "3"
select select "6"
select select "1"
select select "3"
select select "6"
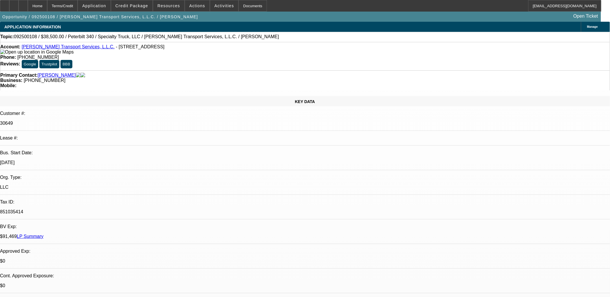
select select "1"
select select "2"
select select "6"
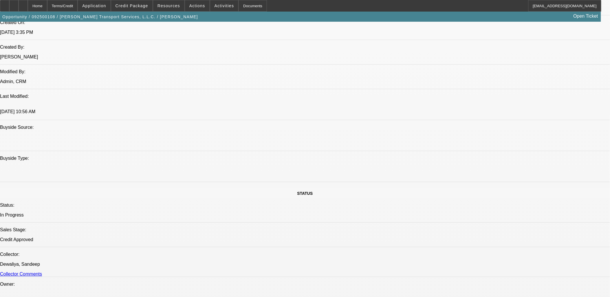
scroll to position [482, 0]
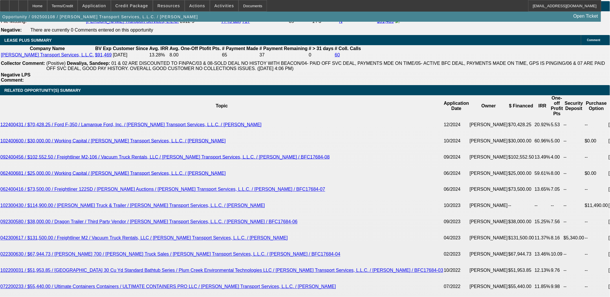
scroll to position [1062, 0]
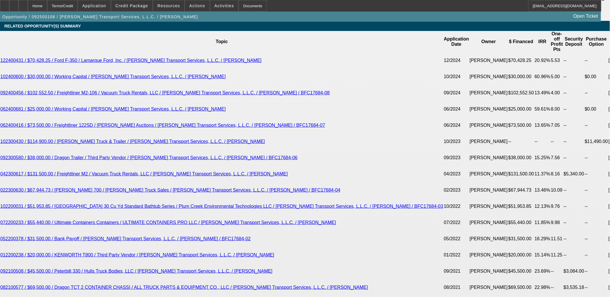
drag, startPoint x: 134, startPoint y: 163, endPoint x: 146, endPoint y: 163, distance: 12.2
type input "UNKNOWN"
type input "16"
type input "$1,203.11"
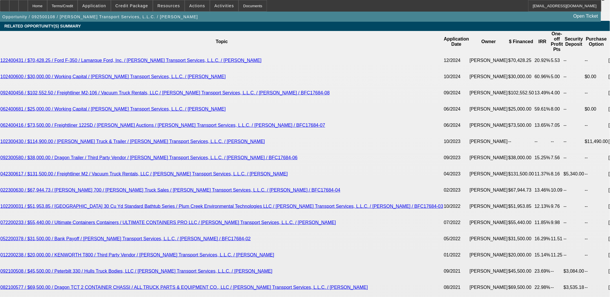
type input "16"
type input "122"
type input "1225"
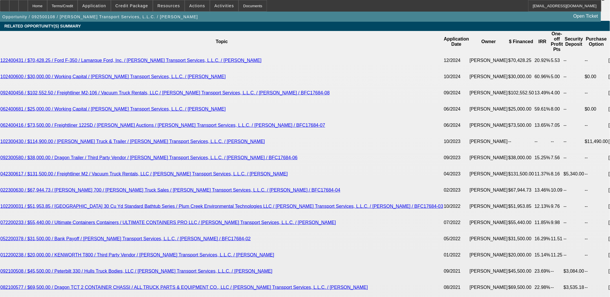
type input "17.1"
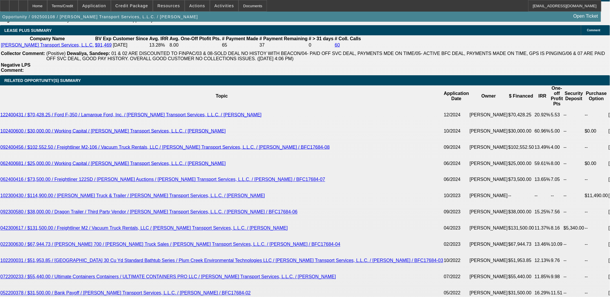
scroll to position [965, 0]
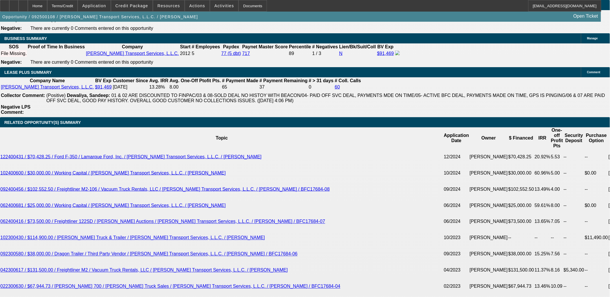
type input "$1,225.00"
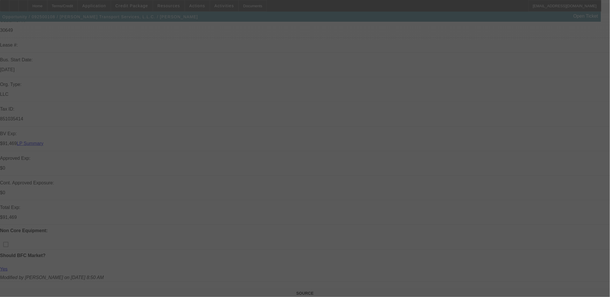
scroll to position [96, 0]
select select "0"
select select "3"
select select "0"
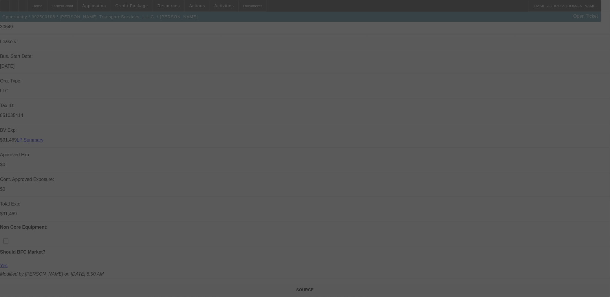
select select "6"
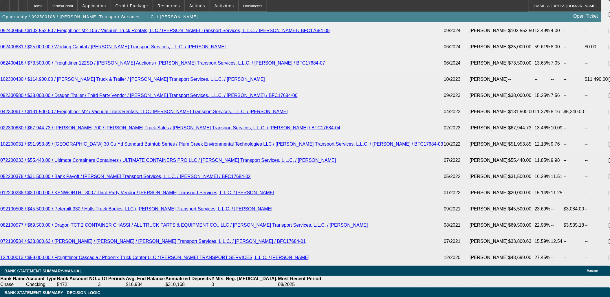
scroll to position [1126, 0]
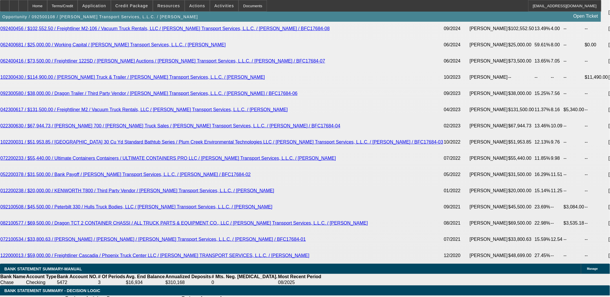
type input "1"
type input "UNKNOWN"
type input "18"
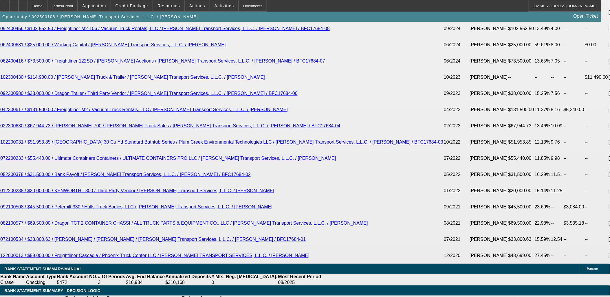
type input "$933.18"
drag, startPoint x: 136, startPoint y: 99, endPoint x: 162, endPoint y: 96, distance: 26.5
type input "18"
type input "$1,242.17"
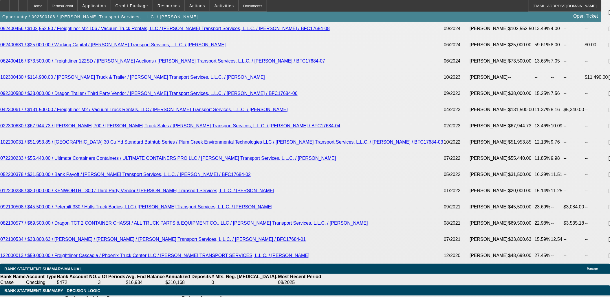
type input "18"
type input "124"
type input "1245"
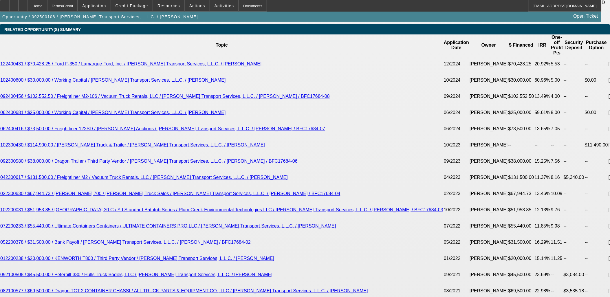
scroll to position [997, 0]
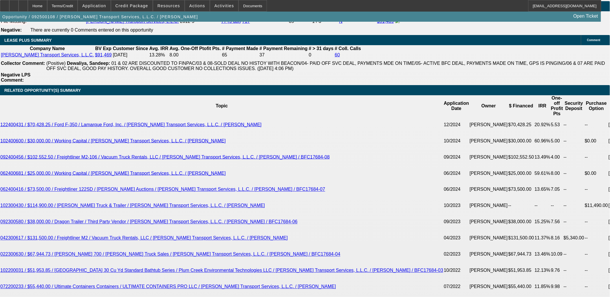
type input "$1,245.00"
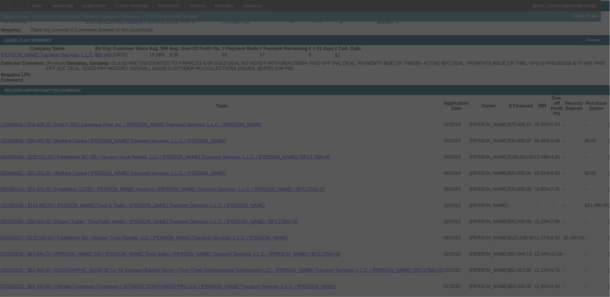
select select "0"
select select "3"
select select "0"
select select "6"
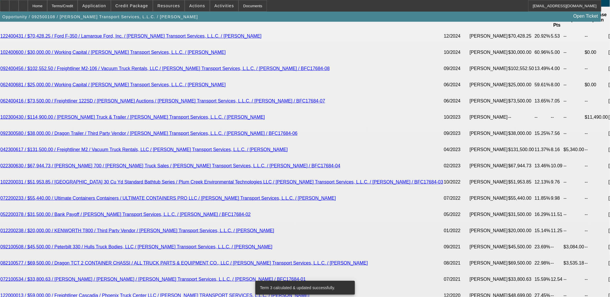
scroll to position [1094, 0]
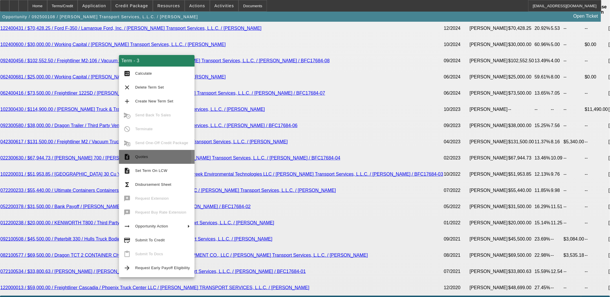
click at [140, 157] on span "Quotes" at bounding box center [141, 157] width 13 height 4
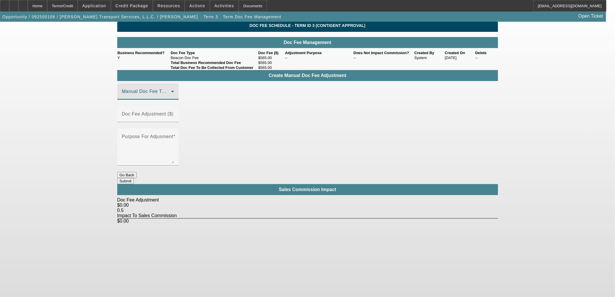
click at [149, 97] on span at bounding box center [146, 93] width 49 height 7
click at [150, 126] on span "Beacon Doc Fee" at bounding box center [140, 128] width 36 height 7
click at [174, 112] on mat-label "Doc Fee Adjustment ($)" at bounding box center [148, 114] width 52 height 5
click at [174, 113] on input "Doc Fee Adjustment ($)" at bounding box center [148, 116] width 52 height 7
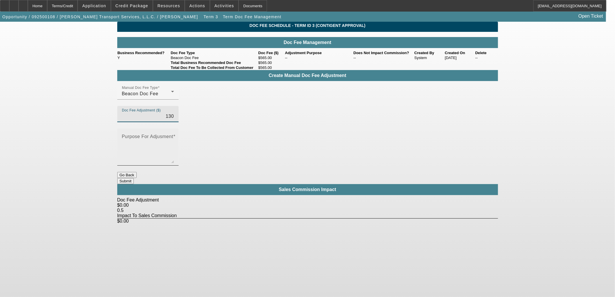
type input "$130.00"
click at [174, 136] on textarea "Purpose For Adjusment" at bounding box center [148, 150] width 52 height 28
type textarea "up"
click at [134, 178] on button "Submit" at bounding box center [125, 181] width 17 height 6
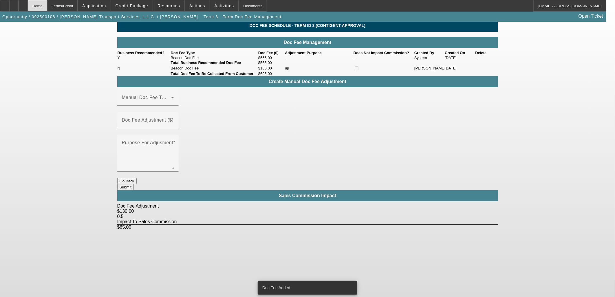
click at [47, 1] on div "Home" at bounding box center [37, 6] width 19 height 12
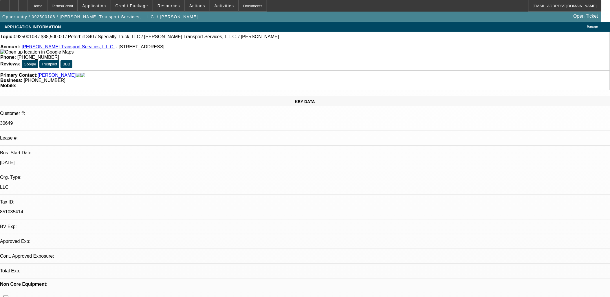
select select "0"
select select "3"
select select "0"
select select "6"
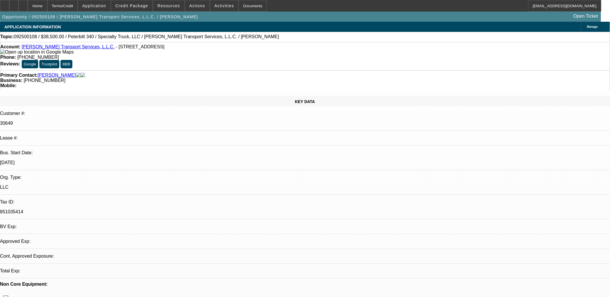
select select "0"
select select "3"
select select "0"
select select "6"
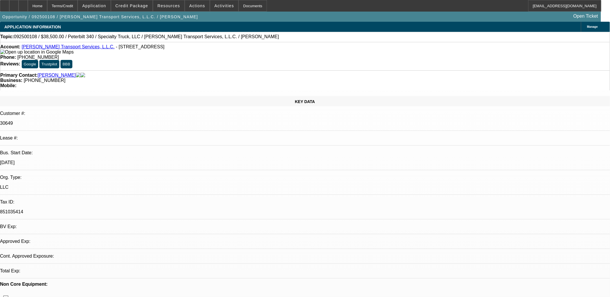
select select "0"
select select "2"
select select "0"
select select "6"
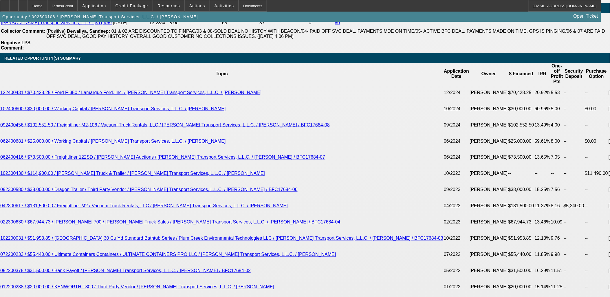
scroll to position [1126, 0]
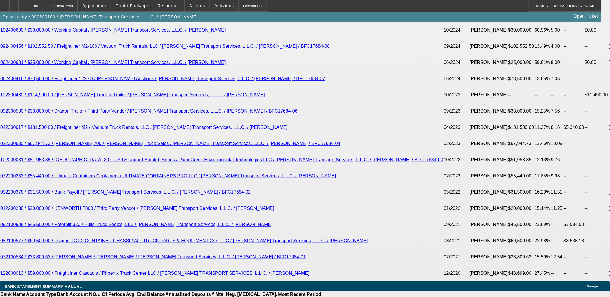
scroll to position [1094, 0]
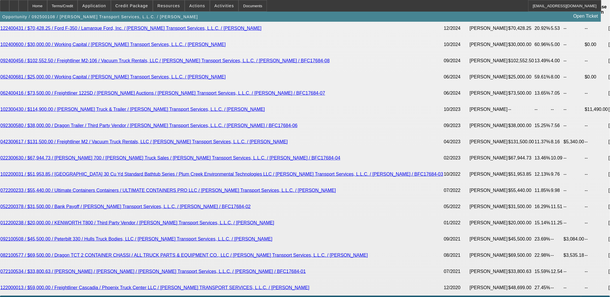
radio input "false"
radio input "true"
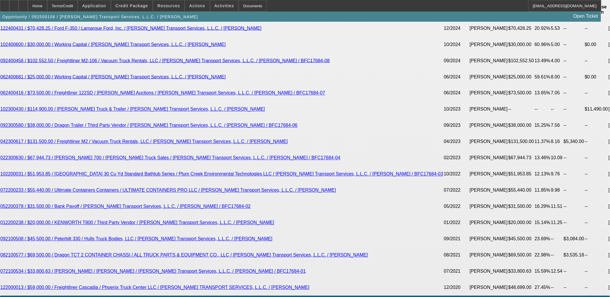
type textarea "tax 8%"
radio input "true"
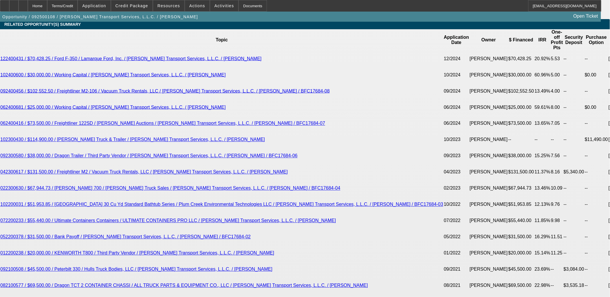
scroll to position [1030, 0]
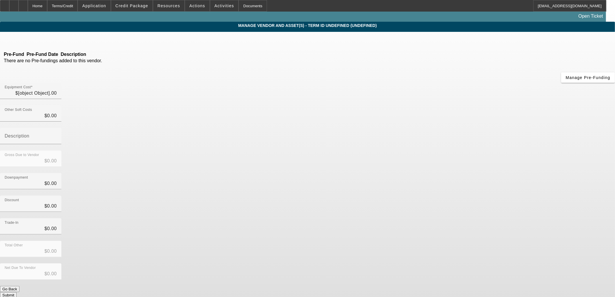
type input "$38,500.00"
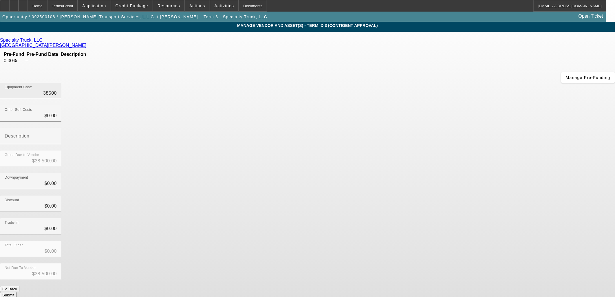
click at [57, 90] on input "38500" at bounding box center [31, 93] width 52 height 7
type input "3"
type input "$3.00"
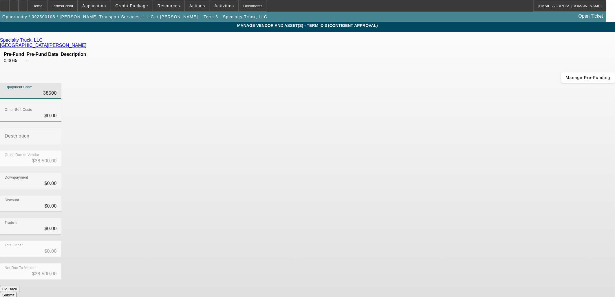
type input "$3.00"
type input "36"
type input "$36.00"
type input "360"
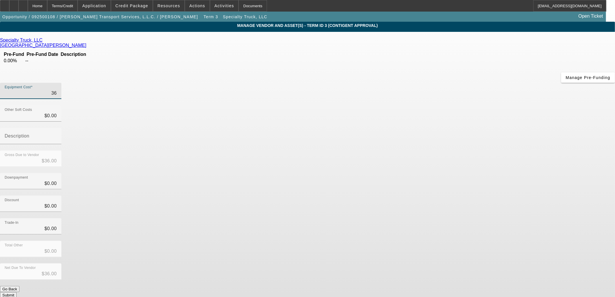
type input "$360.00"
type input "3600"
type input "$3,600.00"
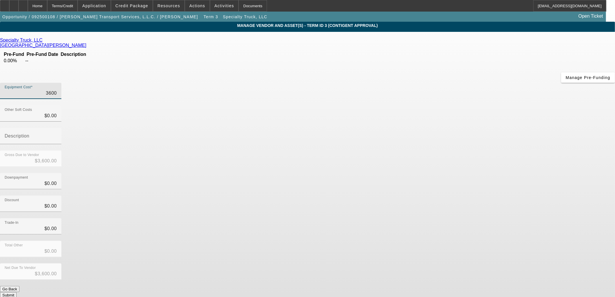
type input "36000"
type input "$36,000.00"
click at [433, 173] on div "Downpayment $0.00" at bounding box center [307, 184] width 615 height 23
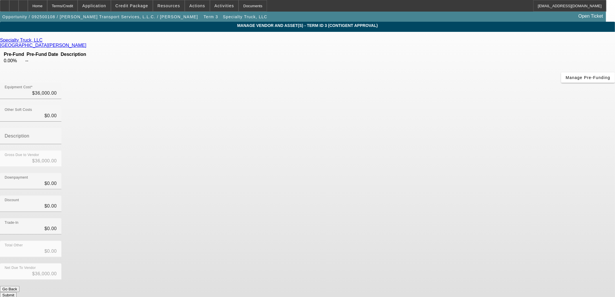
click at [17, 292] on button "Submit" at bounding box center [8, 295] width 17 height 6
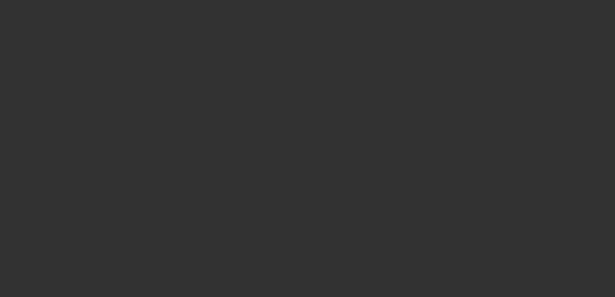
select select "0"
select select "3"
select select "0"
select select "6"
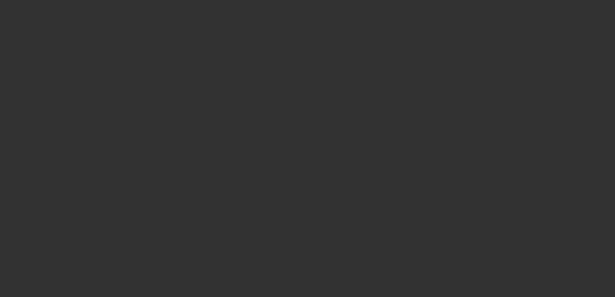
select select "0"
select select "3"
select select "0"
select select "6"
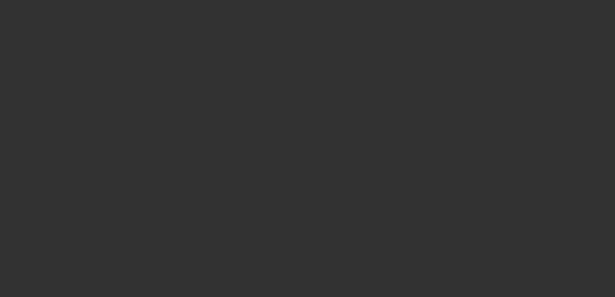
select select "0"
select select "2"
select select "0"
select select "6"
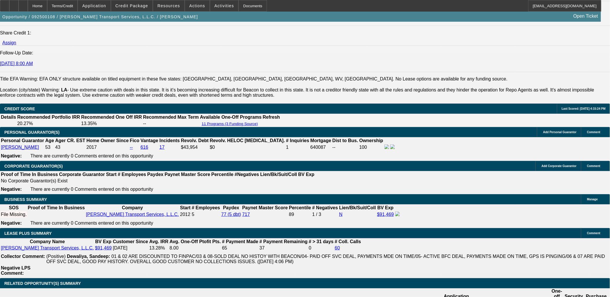
scroll to position [1030, 0]
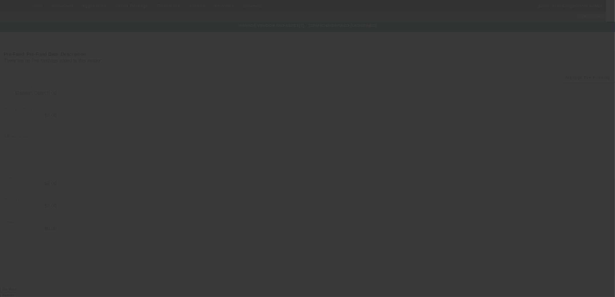
type input "$36,000.00"
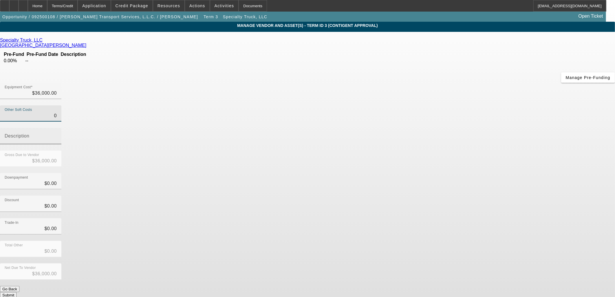
drag, startPoint x: 364, startPoint y: 74, endPoint x: 402, endPoint y: 71, distance: 37.8
click at [401, 105] on div "Other Soft Costs 0 Description" at bounding box center [307, 127] width 615 height 45
type input "2"
type input "$36,002.00"
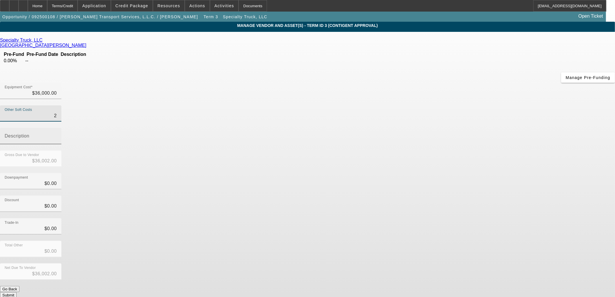
type input "28"
type input "$36,028.00"
type input "288"
type input "$36,288.00"
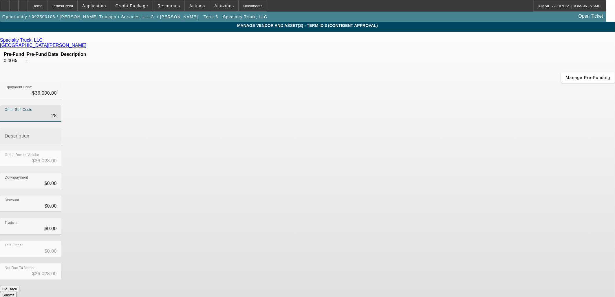
type input "$36,288.00"
type input "2880"
type input "$38,880.00"
type input "$2,880.00"
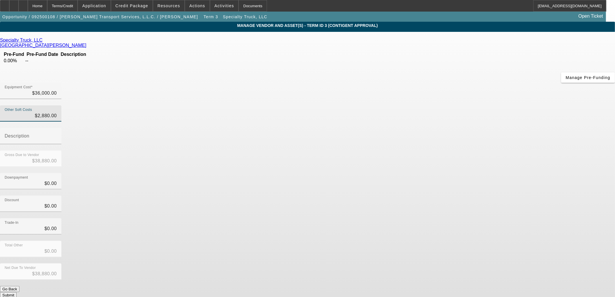
click at [17, 292] on button "Submit" at bounding box center [8, 295] width 17 height 6
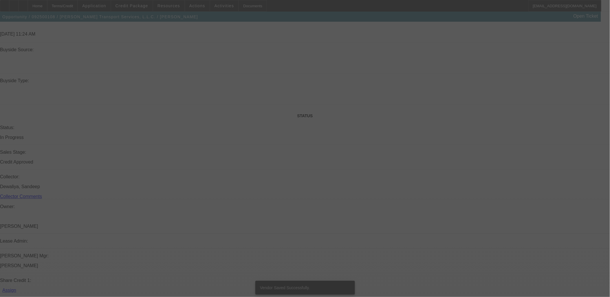
select select "0"
select select "3"
select select "0"
select select "6"
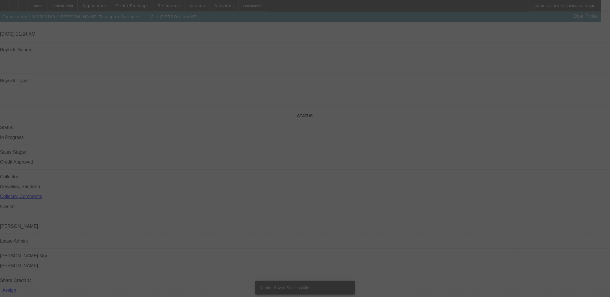
select select "0"
select select "3"
select select "0"
select select "6"
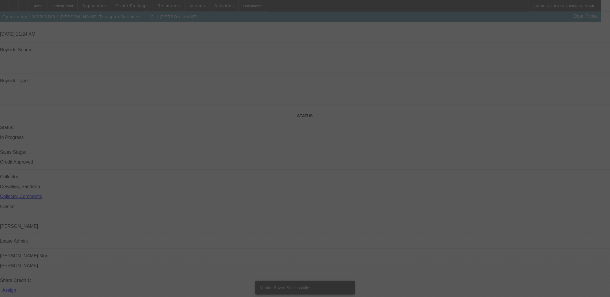
select select "0"
select select "2"
select select "0"
select select "6"
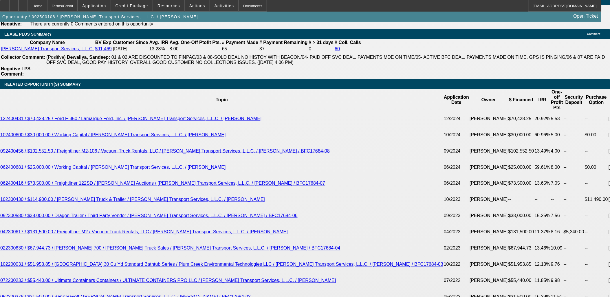
scroll to position [1009, 0]
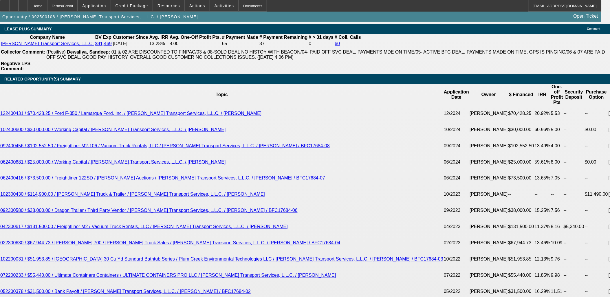
type input "12"
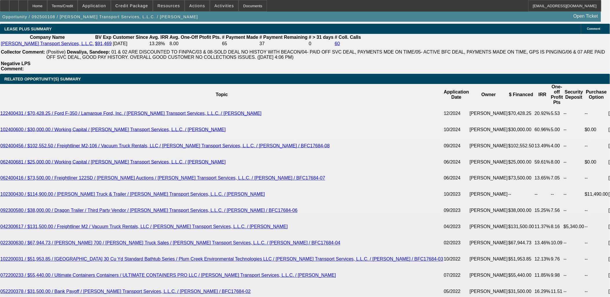
type input "UNKNOWN"
type input "1259"
type input "18.2"
type input "$1,259.00"
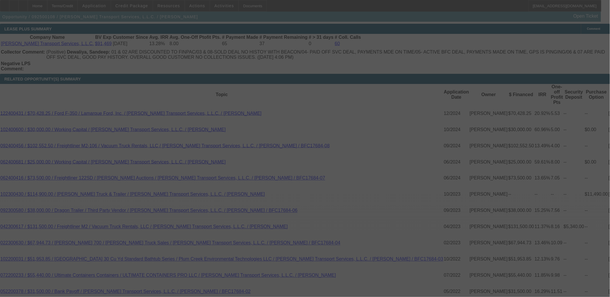
select select "0"
select select "3"
select select "0"
select select "6"
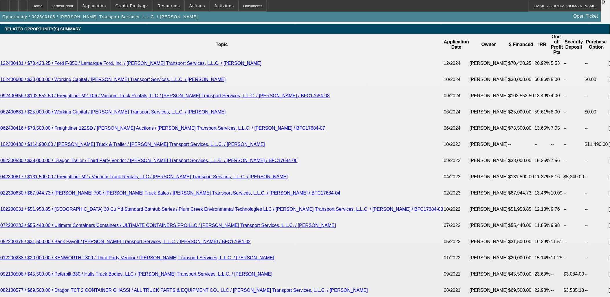
scroll to position [1073, 0]
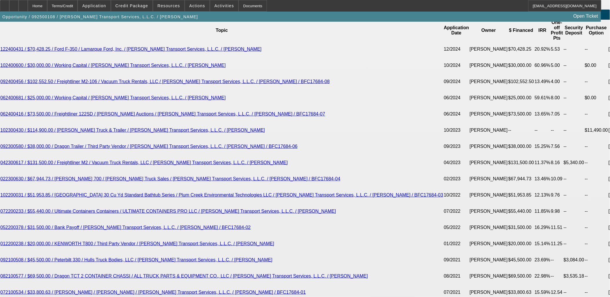
type input "UNKNOWN"
type input "3"
type input "$13,355.73"
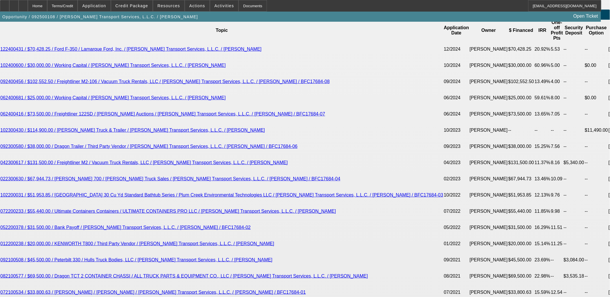
type input "36"
type input "$1,410.08"
type input "36"
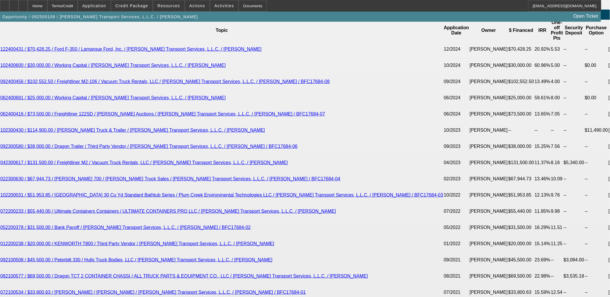
type input "1"
type input "1415"
type input "18.5"
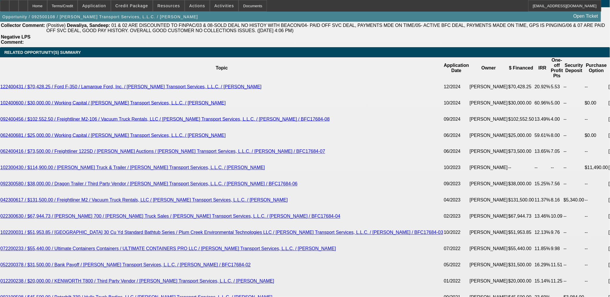
scroll to position [1009, 0]
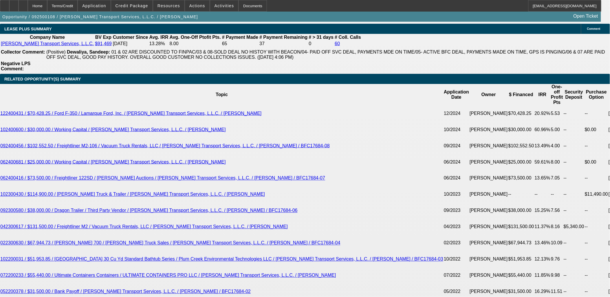
type input "$1,415.00"
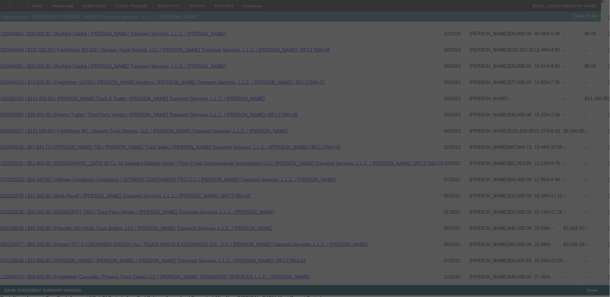
scroll to position [1105, 0]
select select "0"
select select "3"
select select "0"
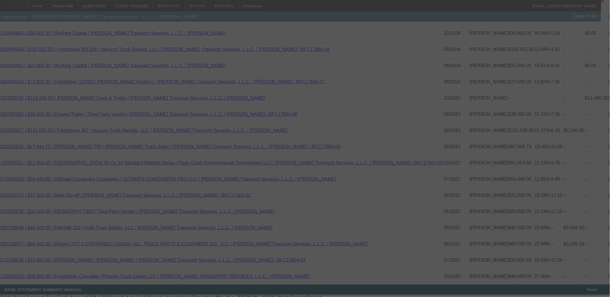
select select "6"
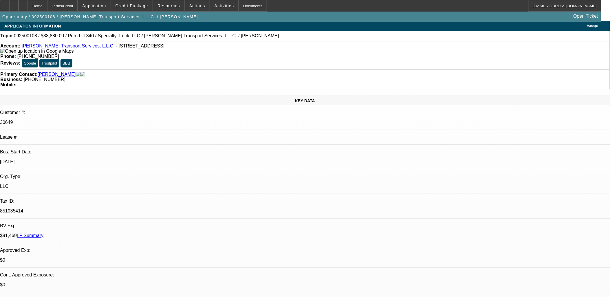
scroll to position [0, 0]
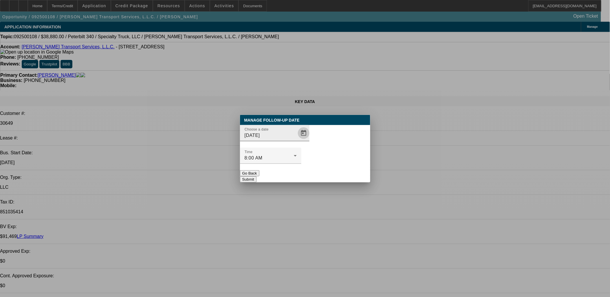
click at [297, 140] on span "Open calendar" at bounding box center [304, 133] width 14 height 14
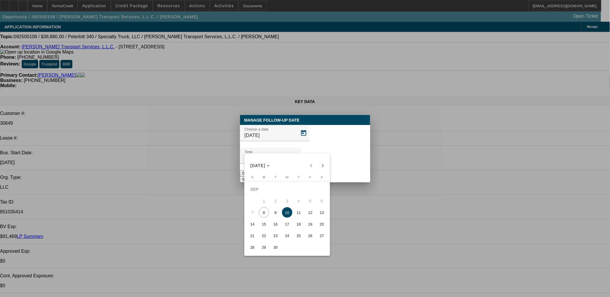
click at [311, 215] on span "12" at bounding box center [310, 212] width 10 height 10
type input "9/12/2025"
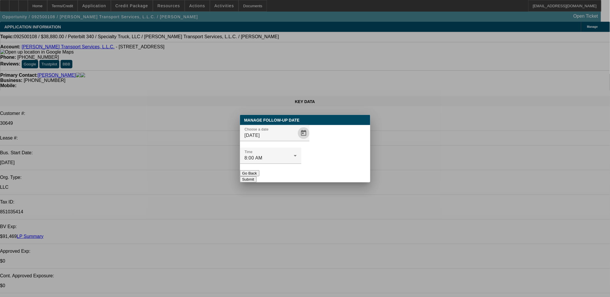
click at [257, 176] on button "Submit" at bounding box center [248, 179] width 17 height 6
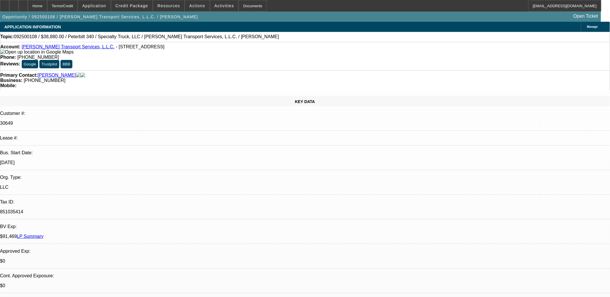
radio input "true"
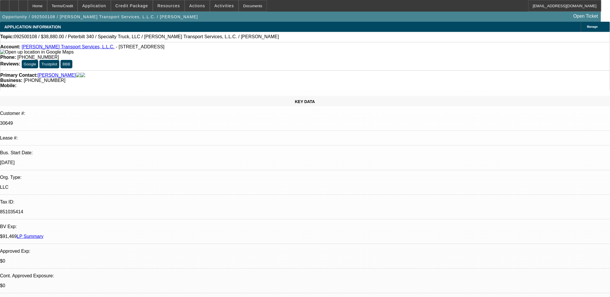
type textarea "Amos having mechanic inspect truck. Should have an answer back by Friday 9/12 t…"
radio input "true"
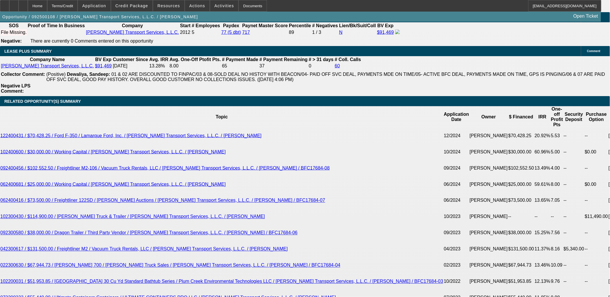
scroll to position [1094, 0]
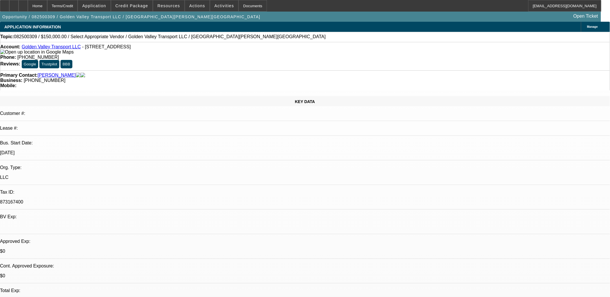
select select "0"
select select "2"
select select "0.1"
select select "1"
select select "2"
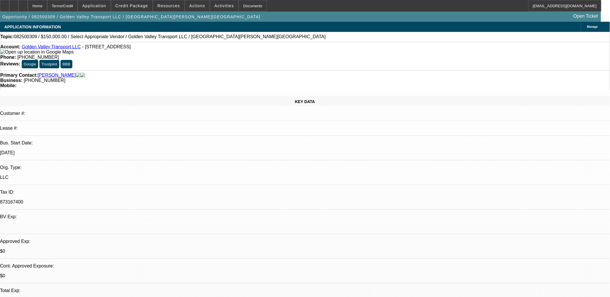
select select "4"
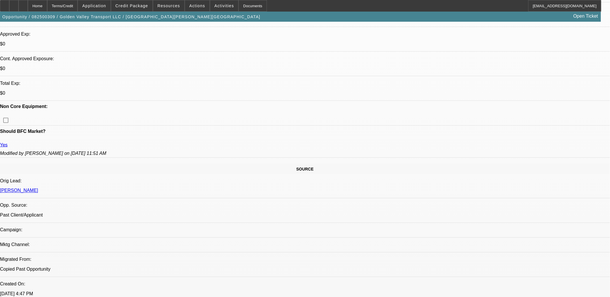
scroll to position [225, 0]
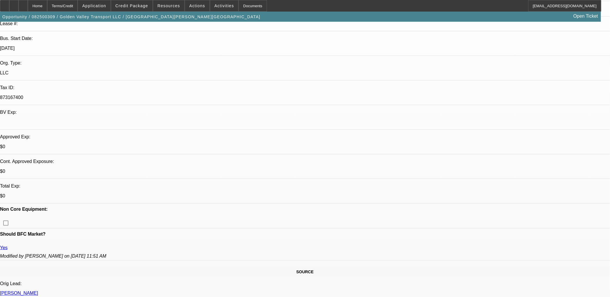
scroll to position [129, 0]
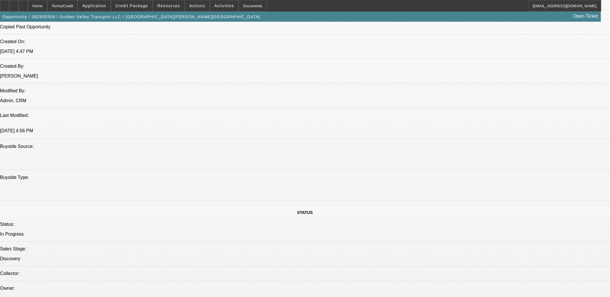
scroll to position [450, 0]
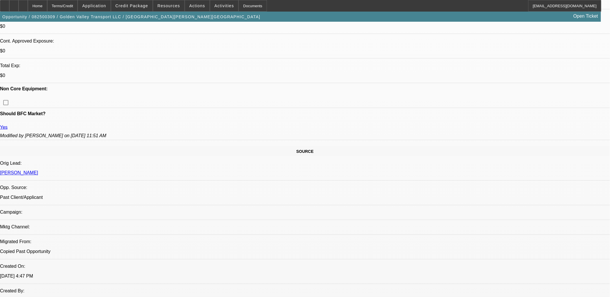
radio input "true"
type textarea "VM... req'd Text.. texted and emailed"
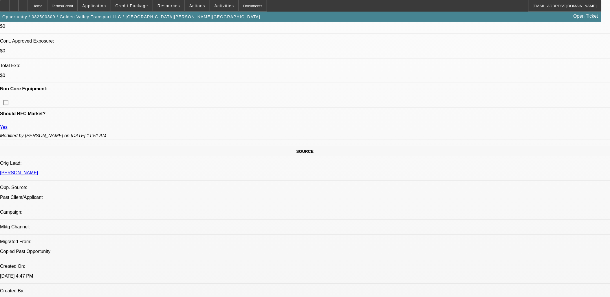
radio input "true"
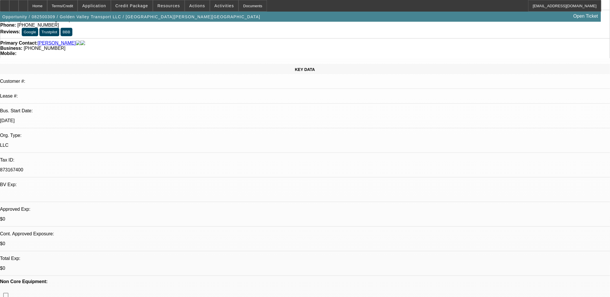
scroll to position [0, 0]
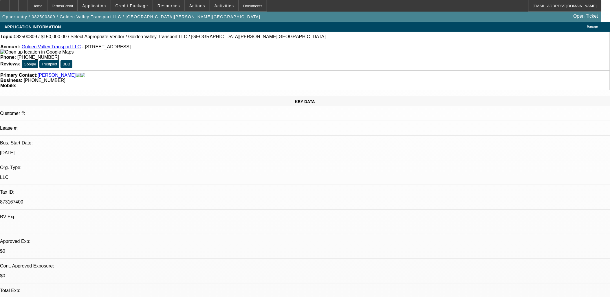
click at [463, 85] on span "Reply All" at bounding box center [469, 85] width 16 height 4
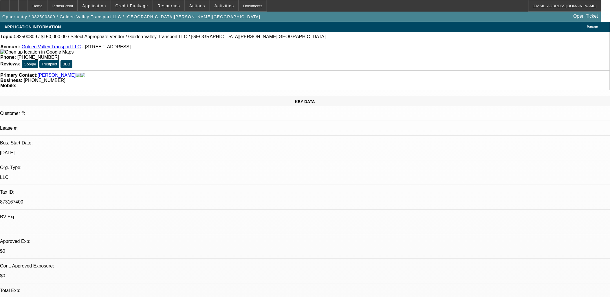
scroll to position [17, 0]
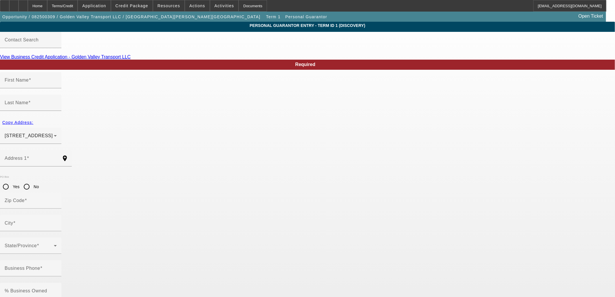
type input "Amador"
type input "Rosales"
type input "8082 Hwy 26"
radio input "true"
type input "95252"
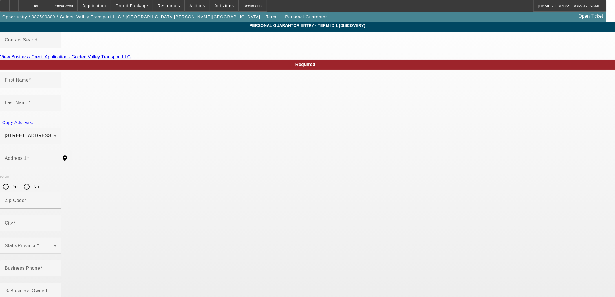
type input "Valley Springs"
type input "(916) 720-5588"
type input "100"
type input "546-51-4093"
type input "amador2018@goldenvalleytransport.net"
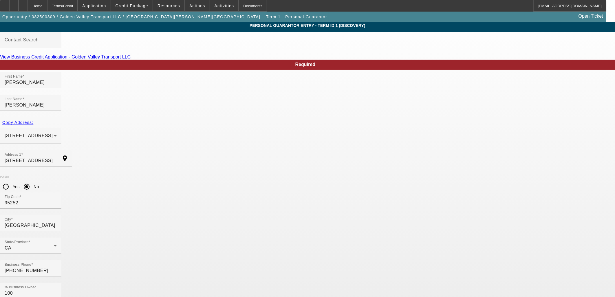
click at [47, 6] on div "Home" at bounding box center [37, 6] width 19 height 12
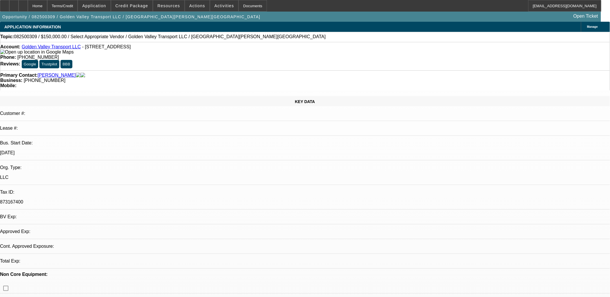
select select "0"
select select "2"
select select "0.1"
select select "4"
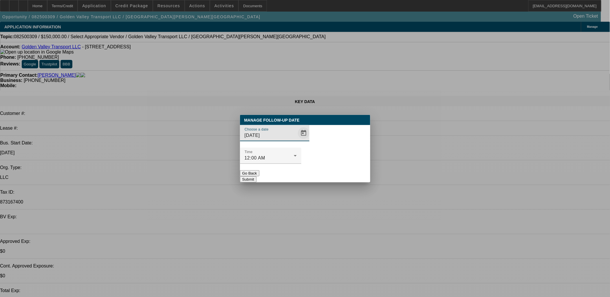
click at [297, 140] on span "Open calendar" at bounding box center [304, 133] width 14 height 14
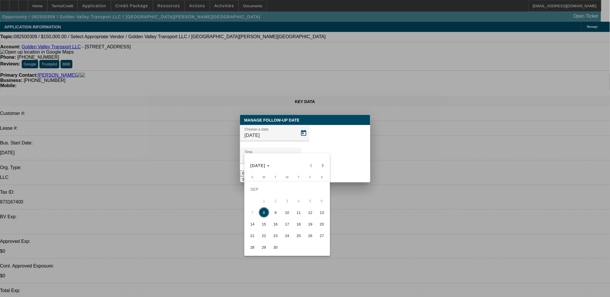
click at [273, 235] on span "23" at bounding box center [275, 236] width 10 height 10
type input "9/23/2025"
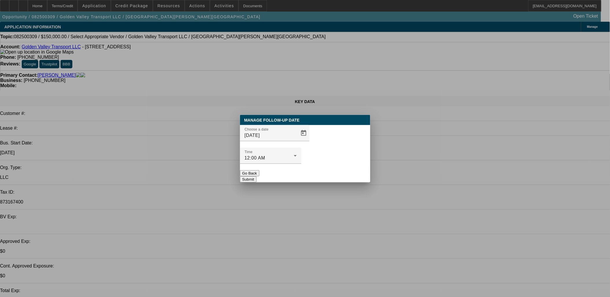
click at [257, 176] on button "Submit" at bounding box center [248, 179] width 17 height 6
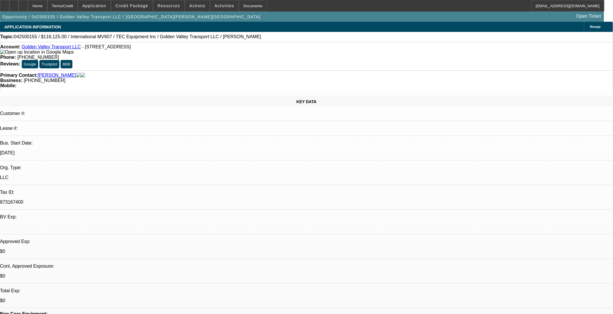
select select "0"
select select "0.1"
select select "0"
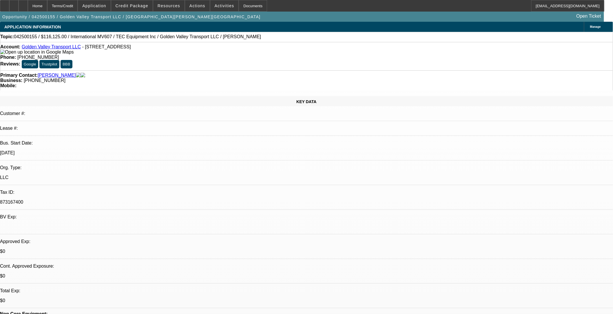
select select "0.1"
select select "0"
select select "0.1"
select select "0"
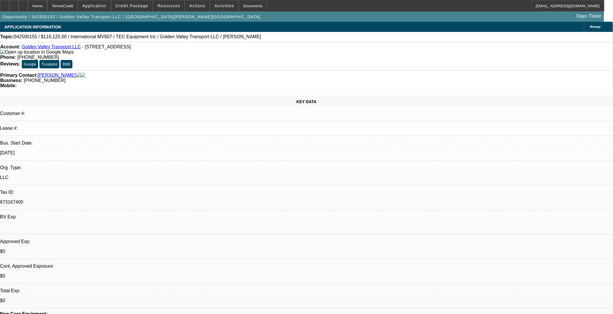
select select "2"
select select "0.1"
select select "1"
select select "2"
select select "4"
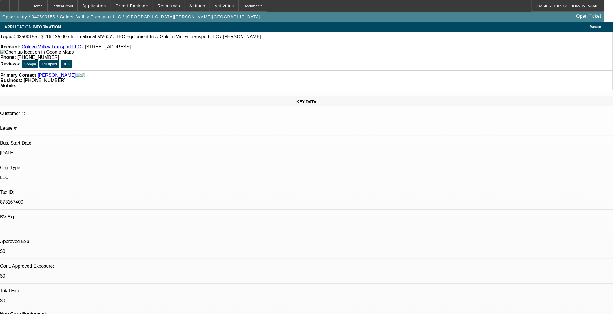
select select "1"
select select "2"
select select "4"
select select "1"
select select "2"
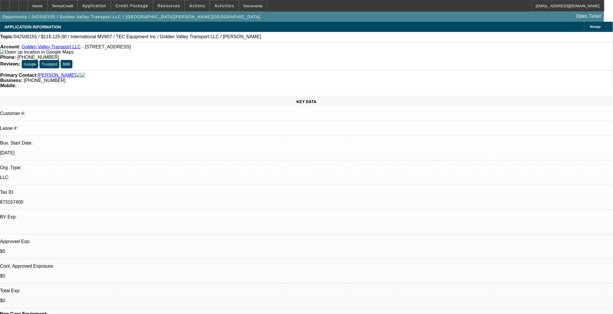
select select "4"
select select "1"
select select "2"
select select "4"
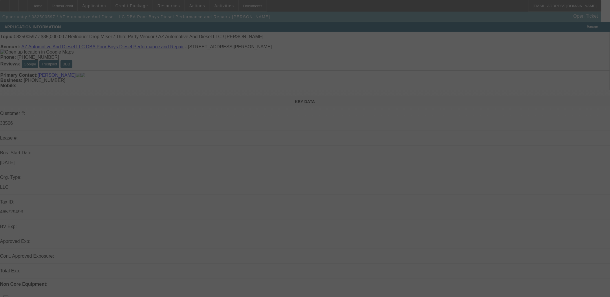
select select "0"
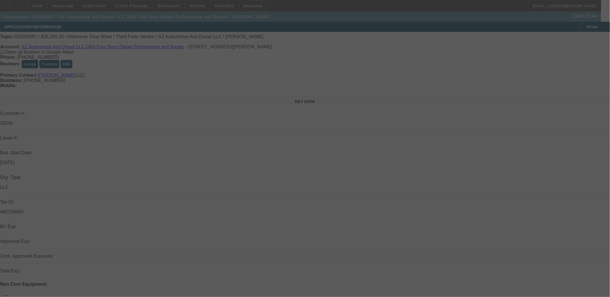
select select "0"
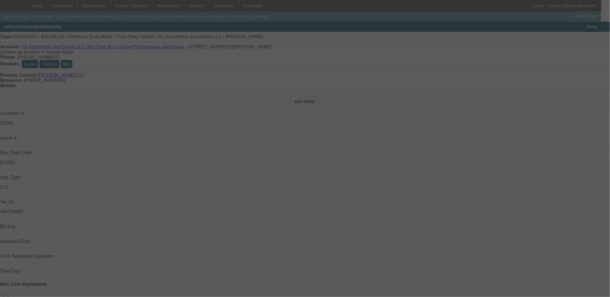
select select "0"
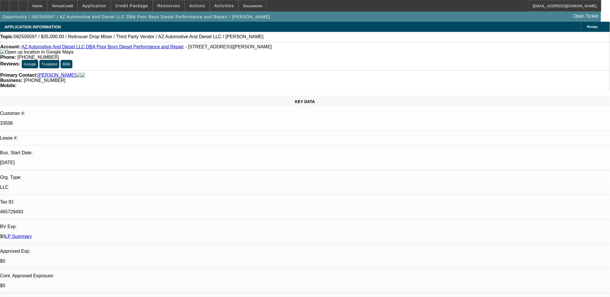
select select "1"
select select "3"
select select "6"
select select "1"
select select "3"
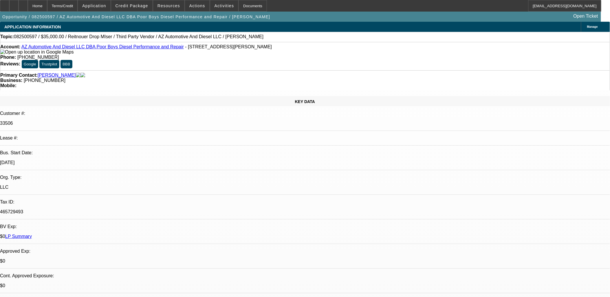
select select "6"
select select "1"
select select "3"
select select "6"
select select "1"
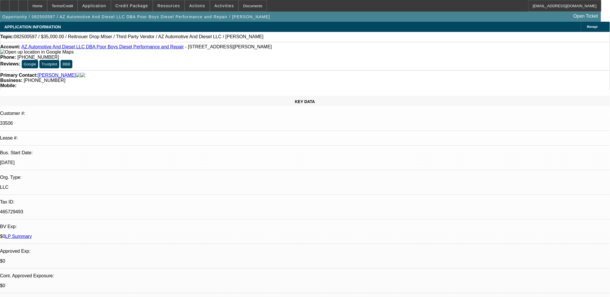
select select "3"
select select "6"
click at [191, 4] on span "Actions" at bounding box center [197, 5] width 16 height 5
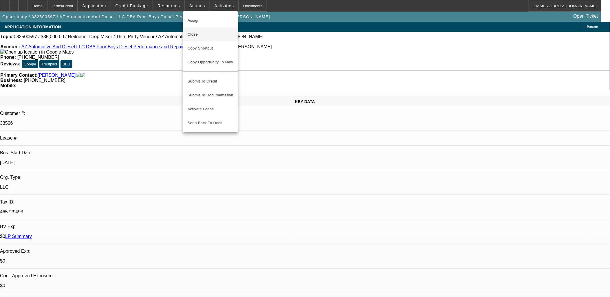
click at [195, 35] on span "Close" at bounding box center [211, 34] width 46 height 7
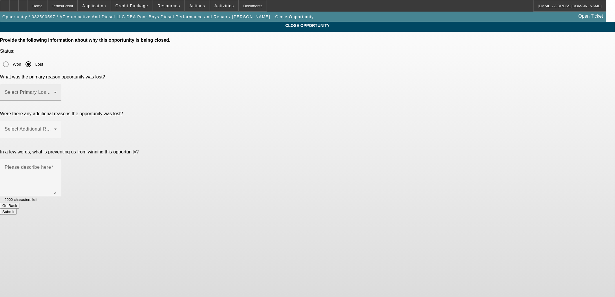
click at [54, 91] on span at bounding box center [29, 94] width 49 height 7
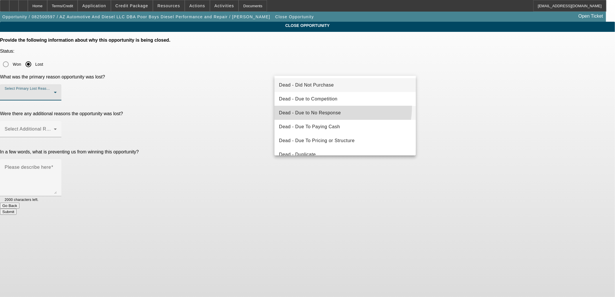
click at [316, 106] on mat-option "Dead - Due to No Response" at bounding box center [346, 113] width 142 height 14
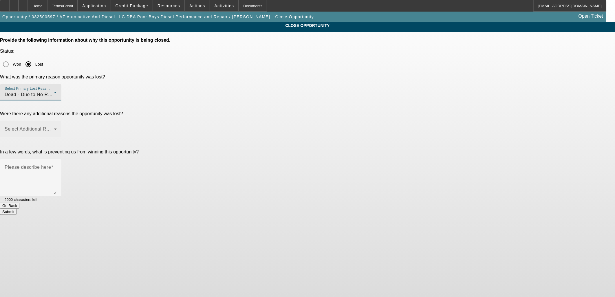
click at [54, 128] on span at bounding box center [29, 131] width 49 height 7
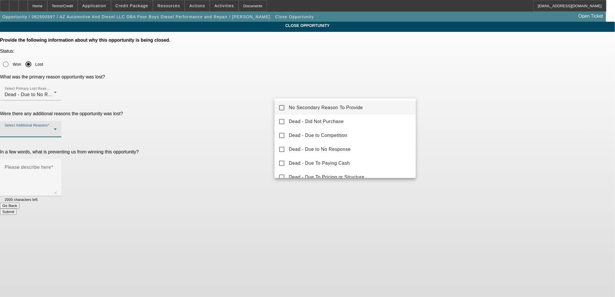
click at [296, 109] on span "No Secondary Reason To Provide" at bounding box center [326, 107] width 74 height 7
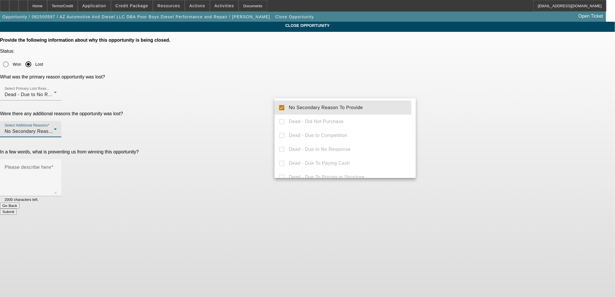
click at [255, 110] on div at bounding box center [307, 148] width 615 height 297
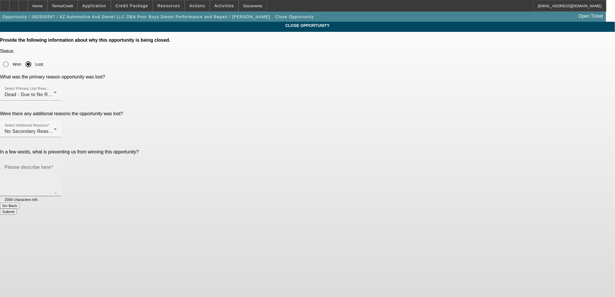
click at [51, 165] on mat-label "Please describe here" at bounding box center [28, 167] width 46 height 5
click at [57, 166] on textarea "Please describe here" at bounding box center [31, 180] width 52 height 28
type textarea "Multiple contacts, no response. Ghosted."
click at [17, 209] on button "Submit" at bounding box center [8, 212] width 17 height 6
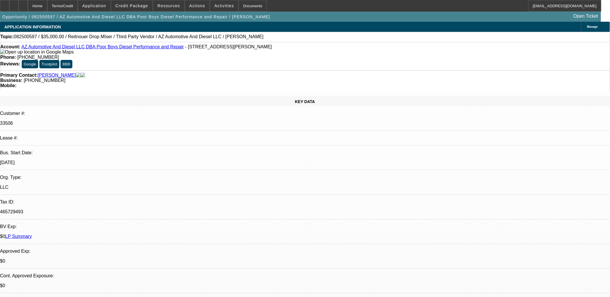
select select "0"
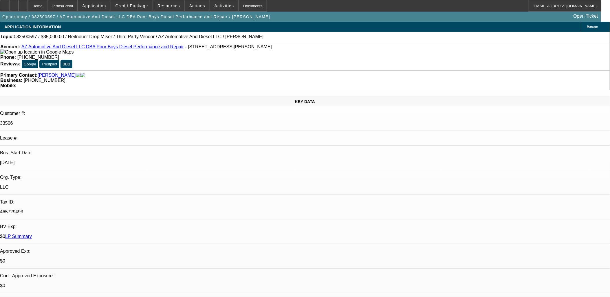
select select "0"
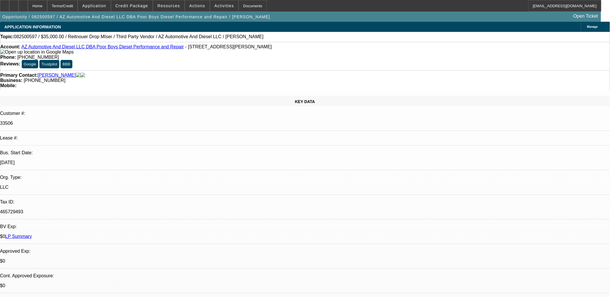
select select "0"
select select "1"
select select "3"
select select "6"
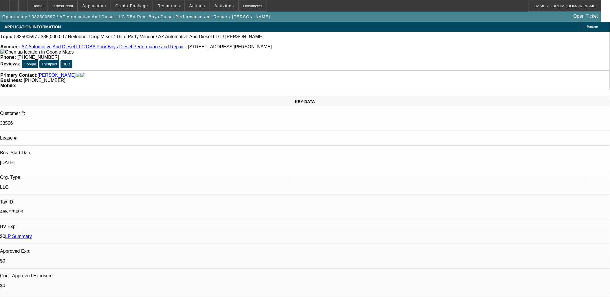
select select "1"
select select "3"
select select "6"
select select "1"
select select "3"
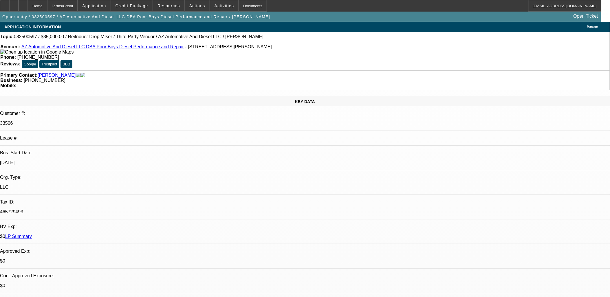
select select "6"
select select "1"
select select "3"
select select "6"
